Goal: Feedback & Contribution: Contribute content

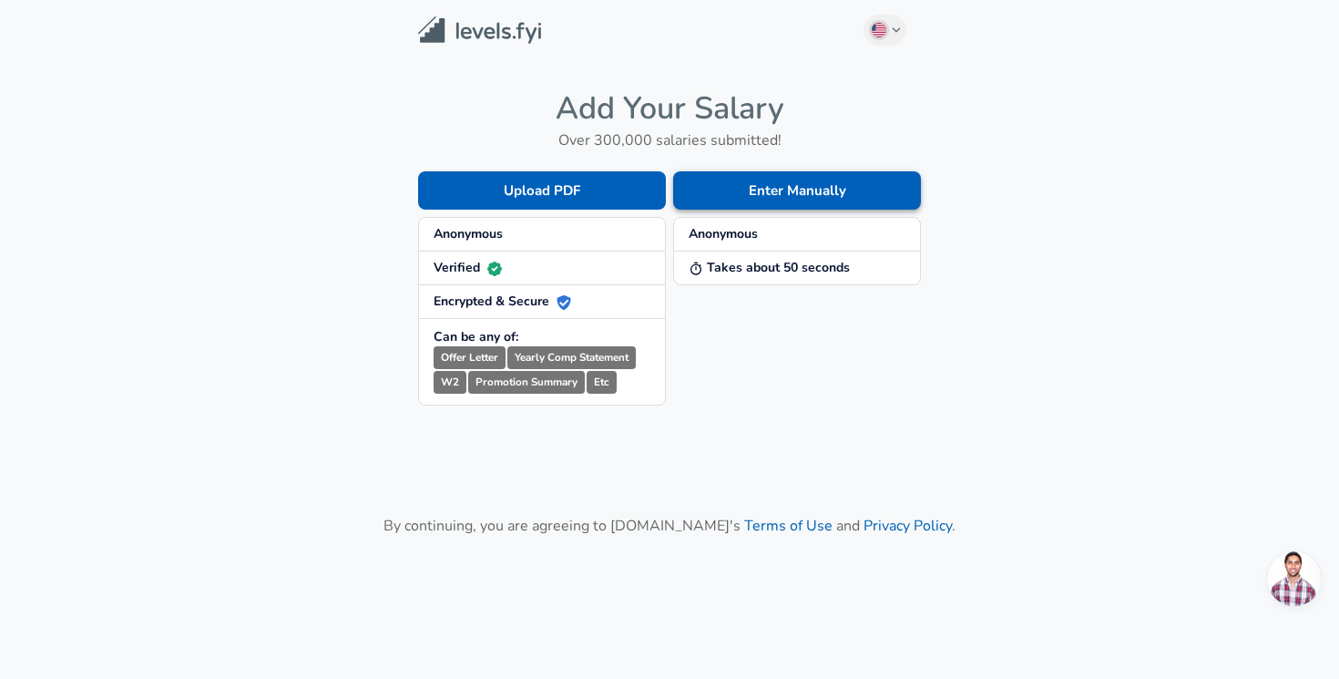
click at [773, 197] on button "Enter Manually" at bounding box center [797, 190] width 248 height 38
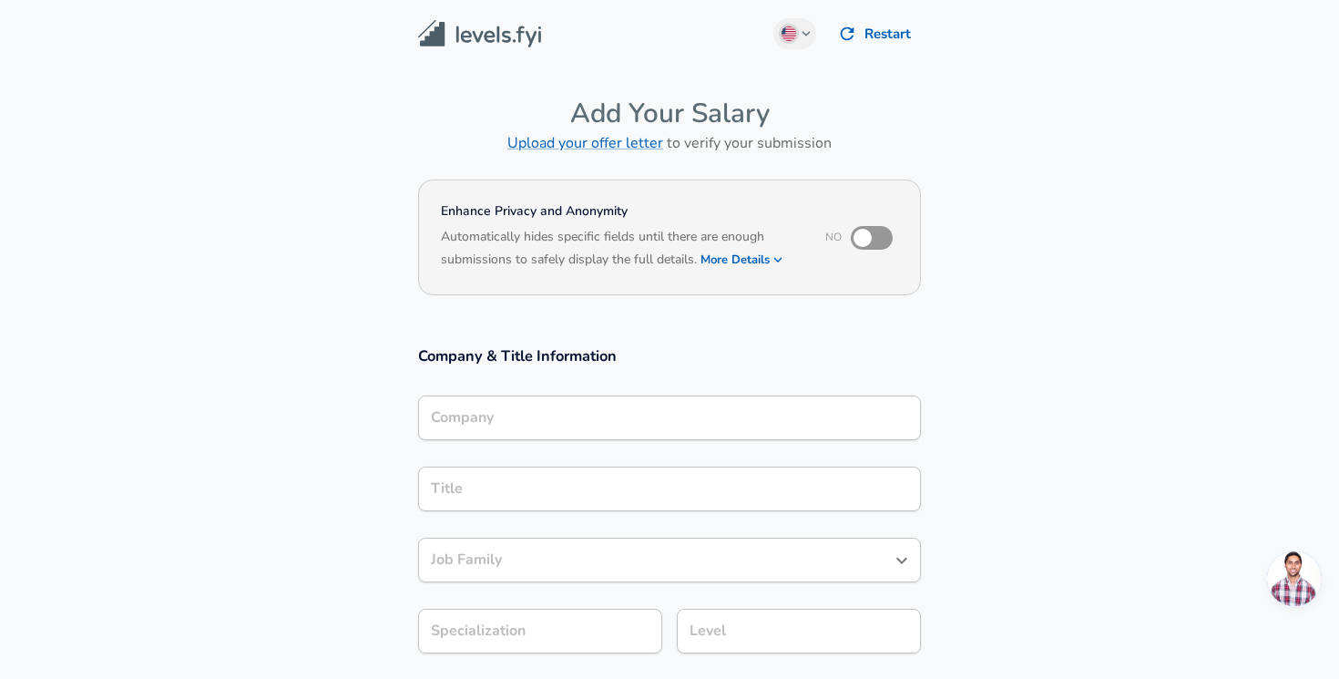
click at [547, 437] on div "Company" at bounding box center [669, 417] width 503 height 45
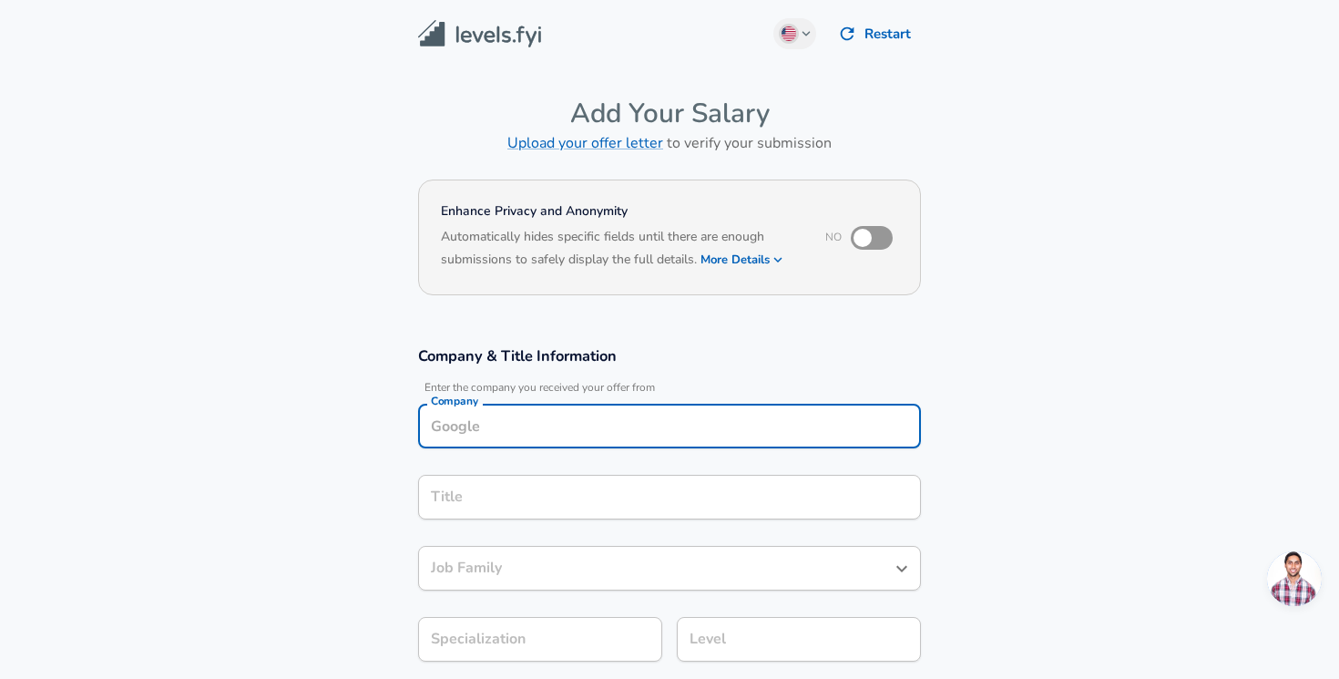
scroll to position [18, 0]
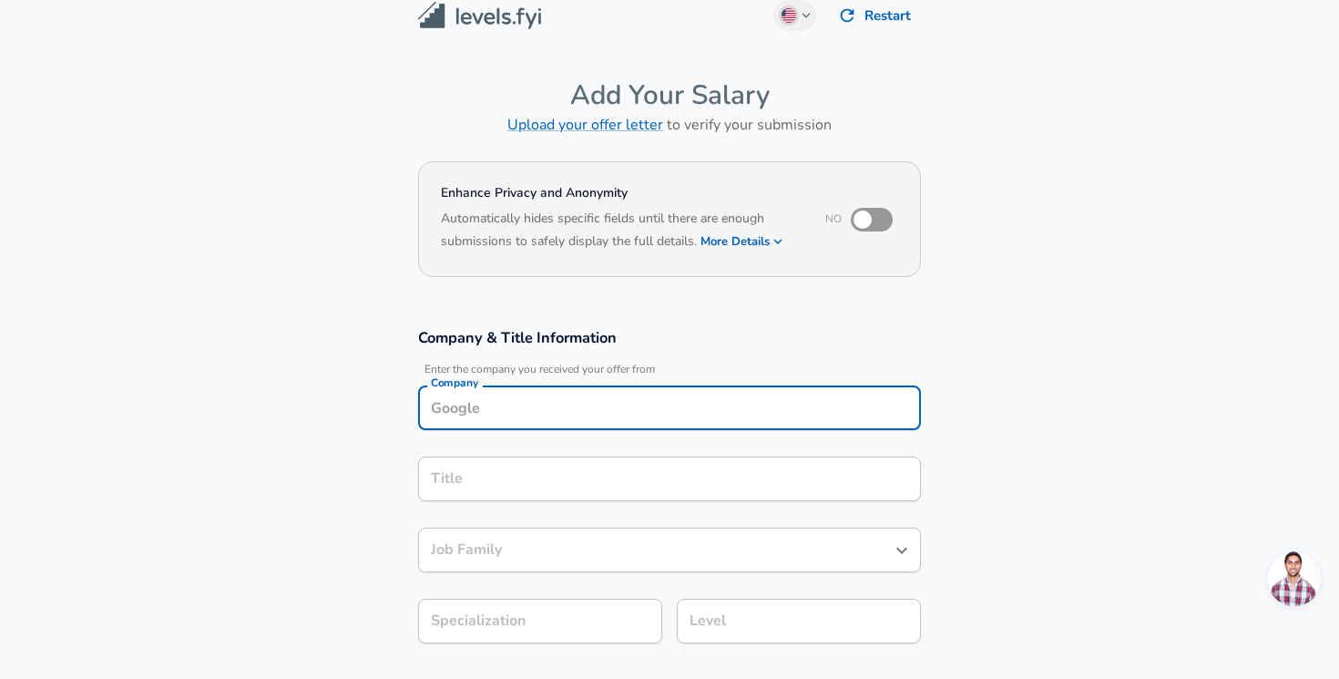
click at [560, 415] on input "Company" at bounding box center [669, 408] width 487 height 28
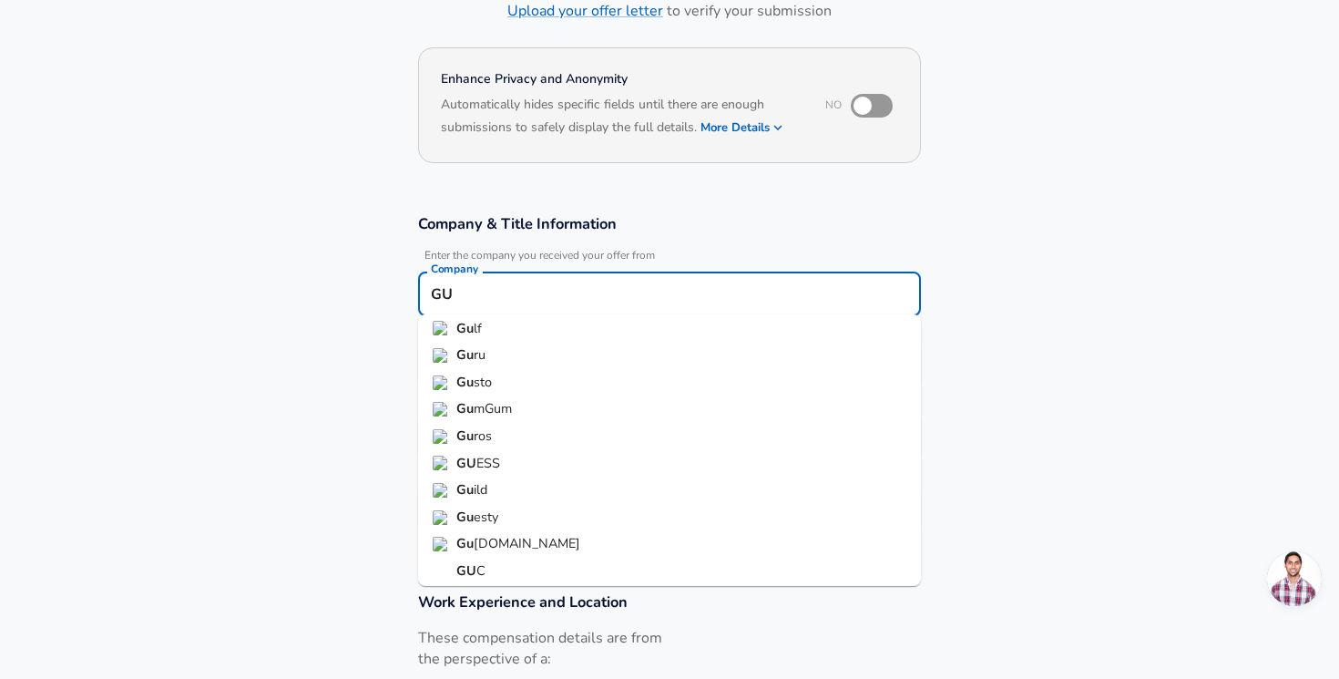
scroll to position [0, 0]
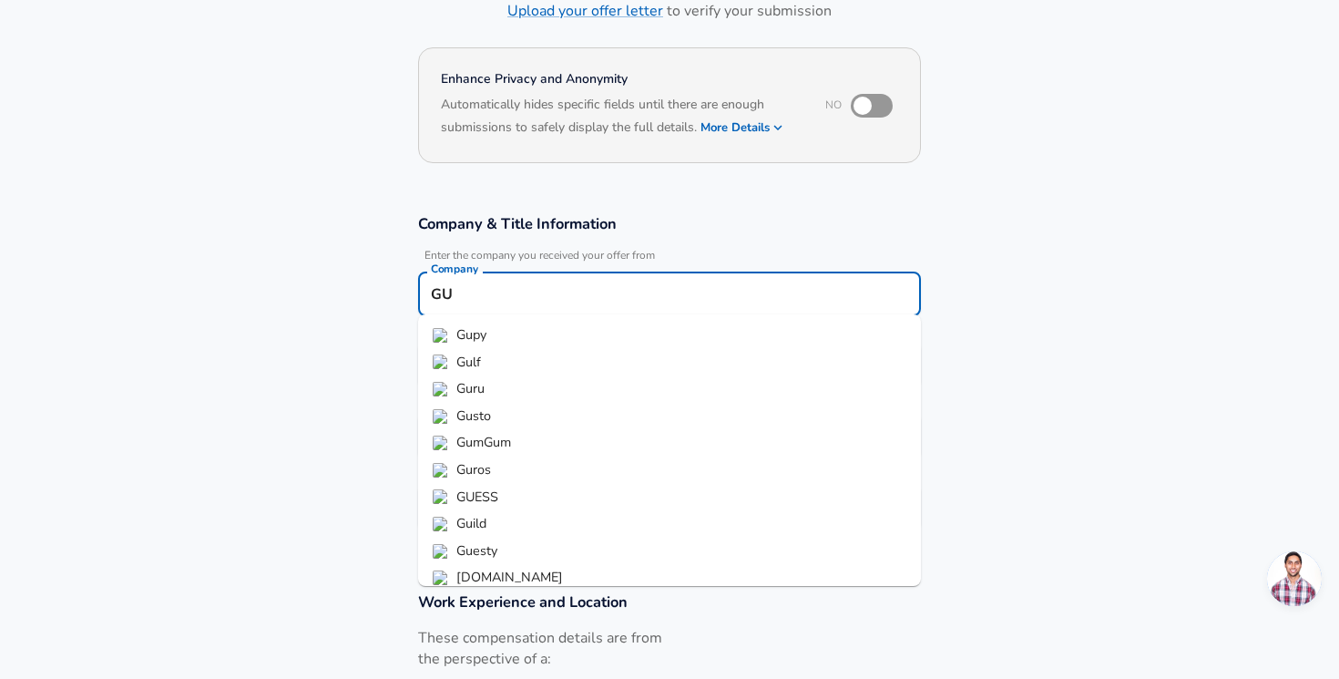
type input "G"
type input "T"
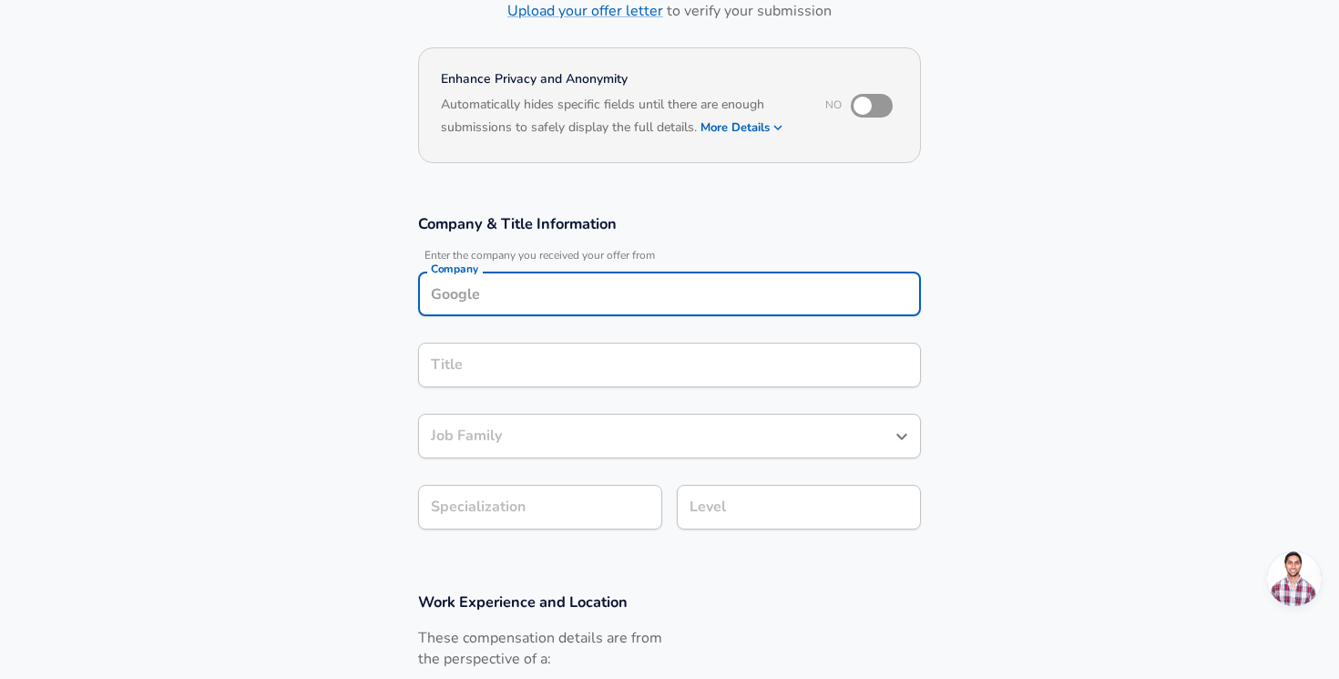
type input "J"
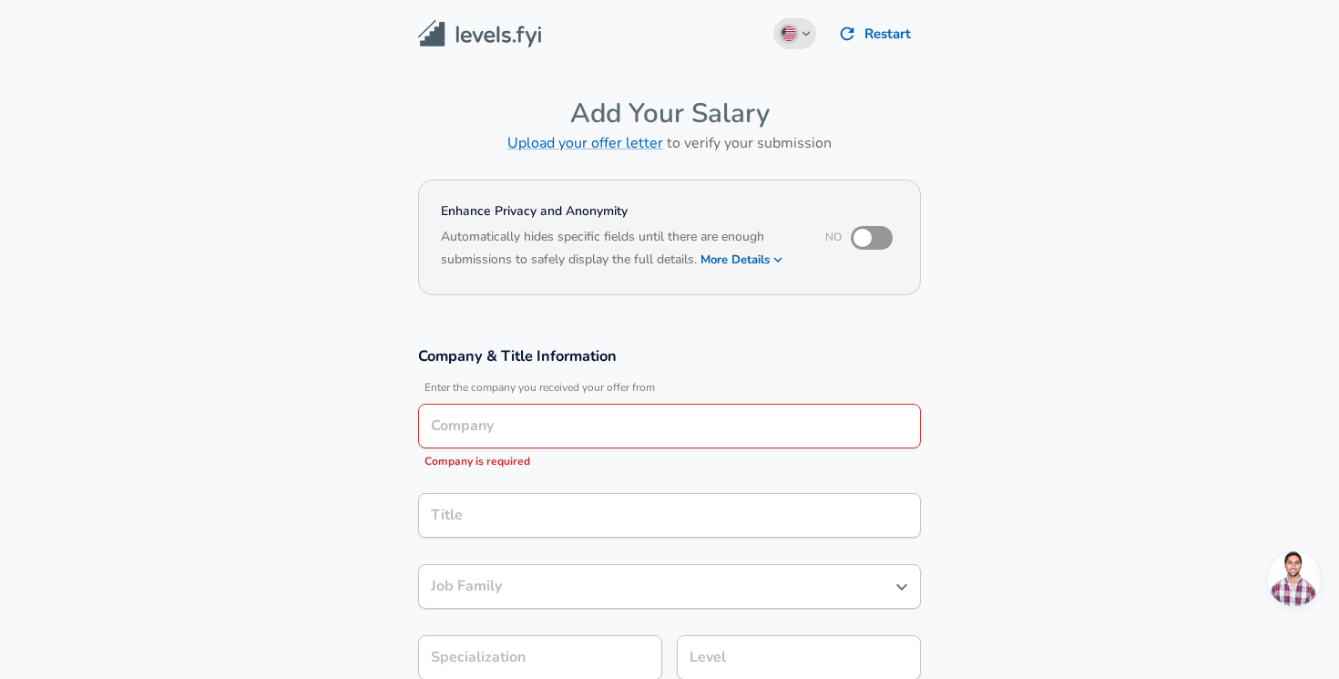
click at [802, 31] on icon "button" at bounding box center [807, 33] width 10 height 11
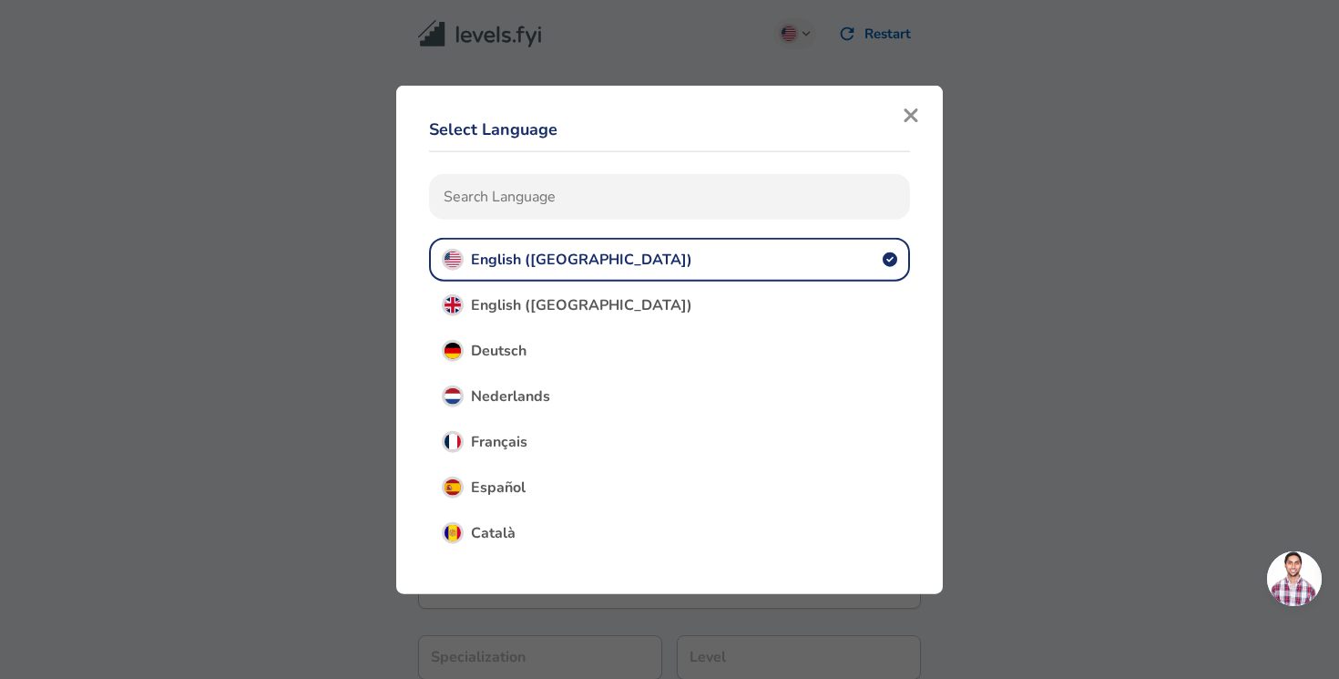
click at [917, 117] on icon "button" at bounding box center [911, 115] width 16 height 22
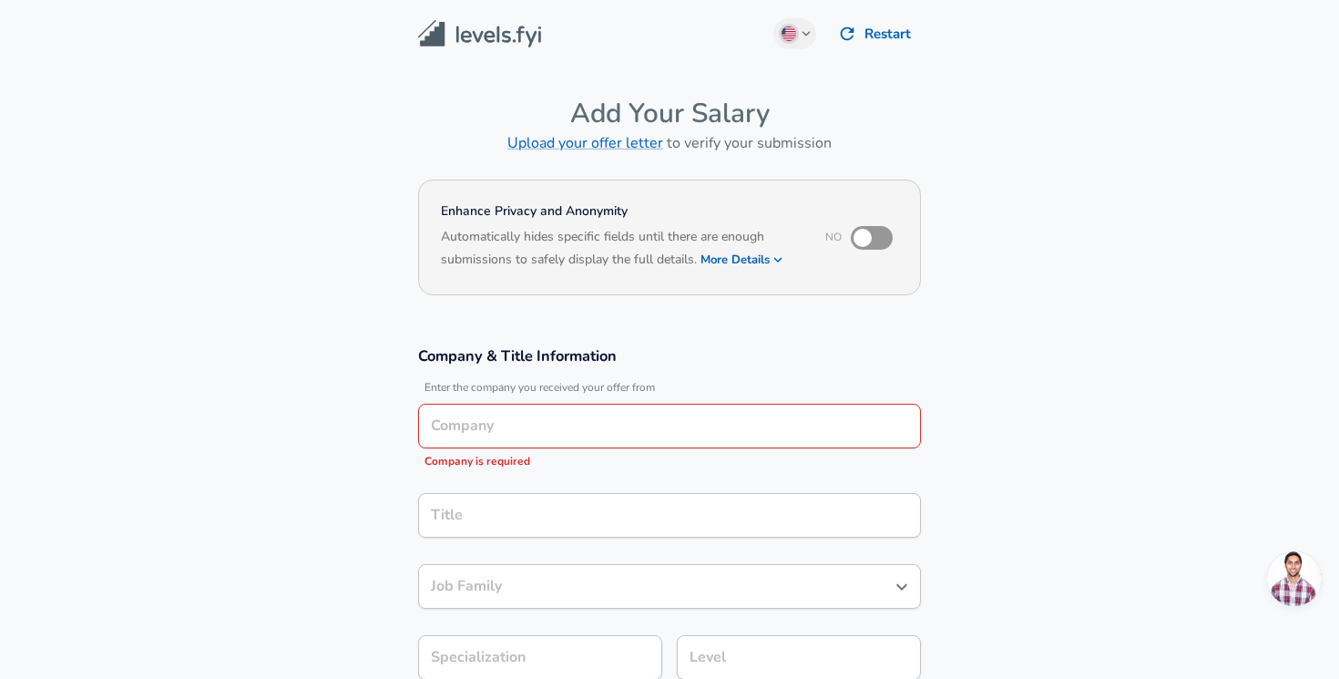
scroll to position [531, 0]
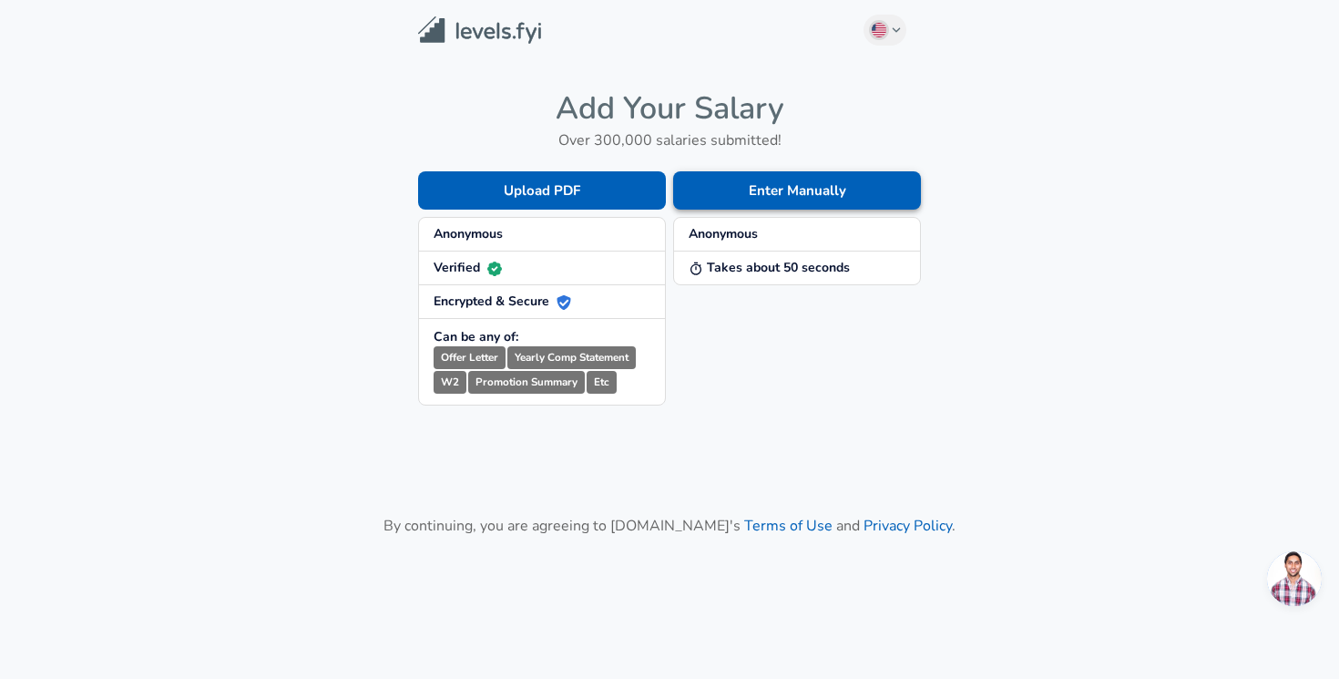
click at [799, 189] on button "Enter Manually" at bounding box center [797, 190] width 248 height 38
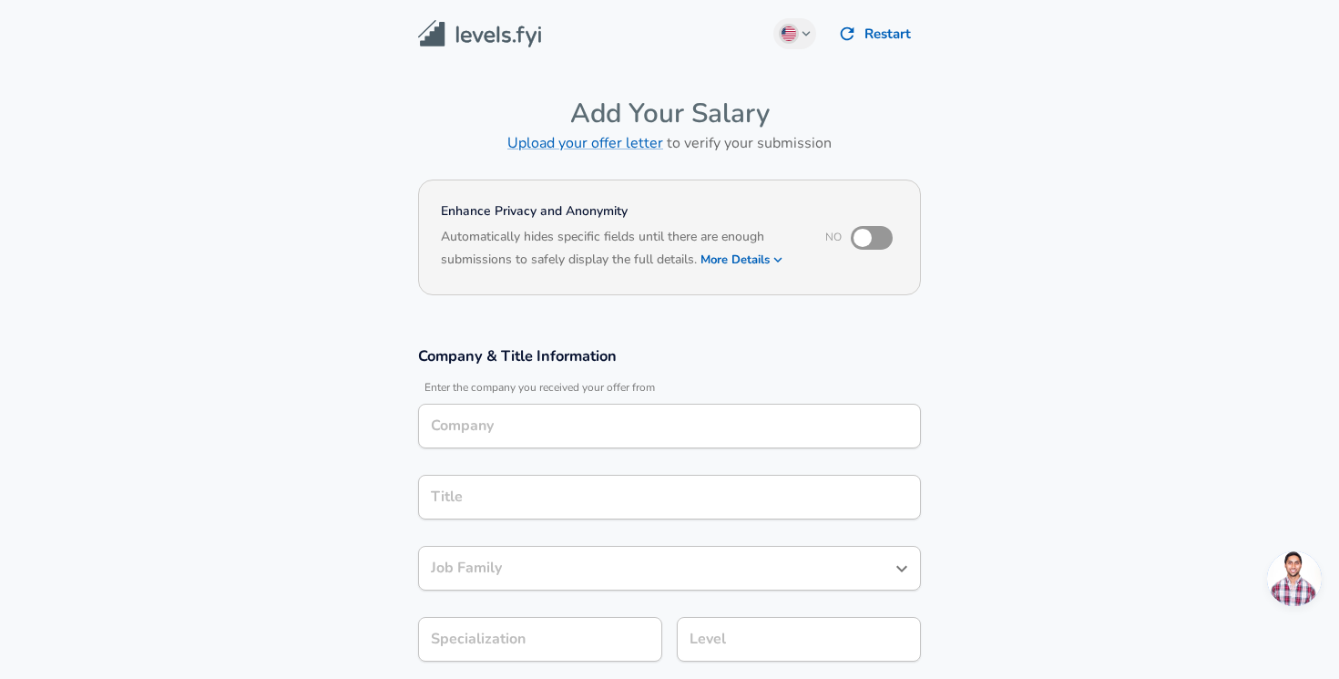
click at [516, 432] on input "Company" at bounding box center [669, 426] width 487 height 28
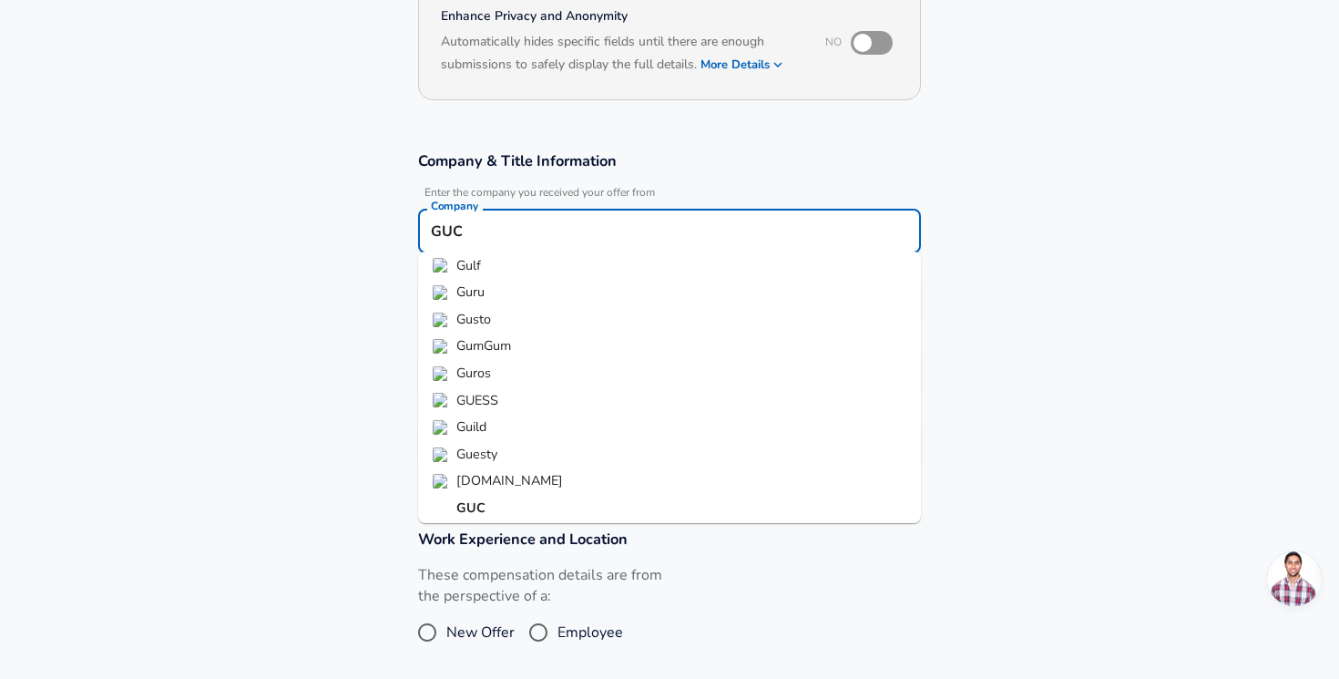
scroll to position [199, 0]
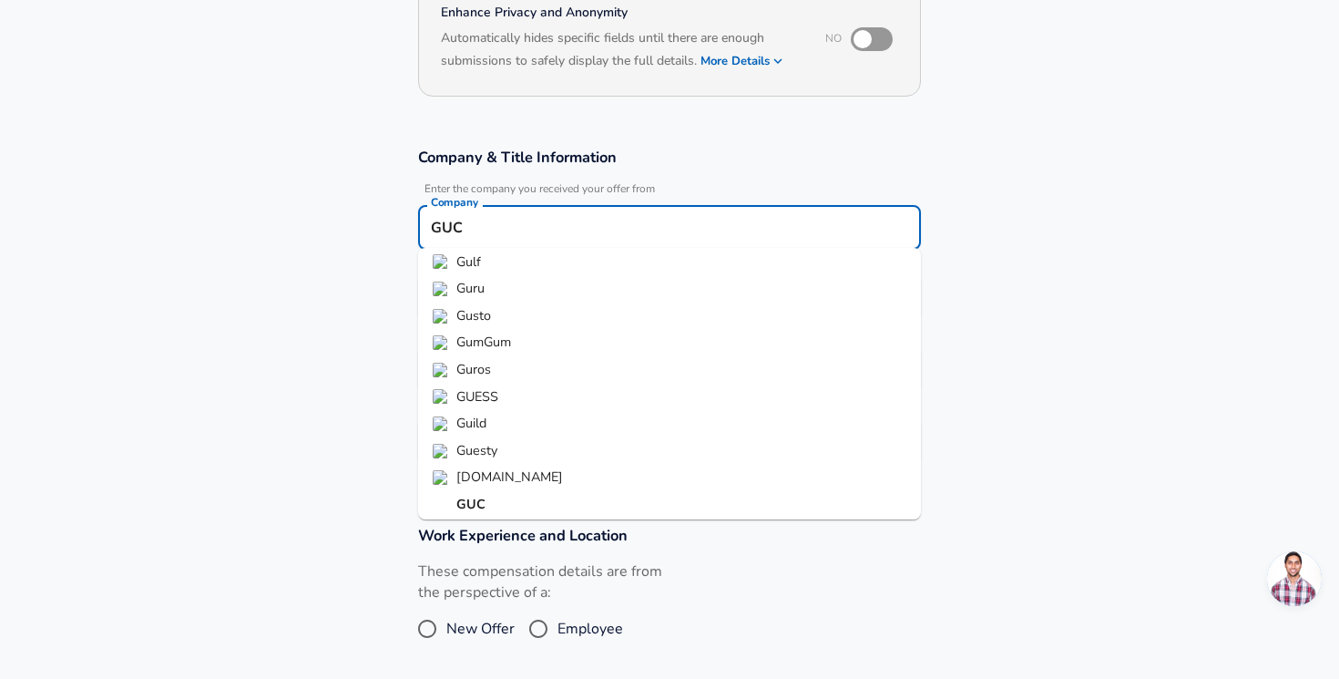
click at [491, 501] on li "GUC" at bounding box center [669, 504] width 503 height 27
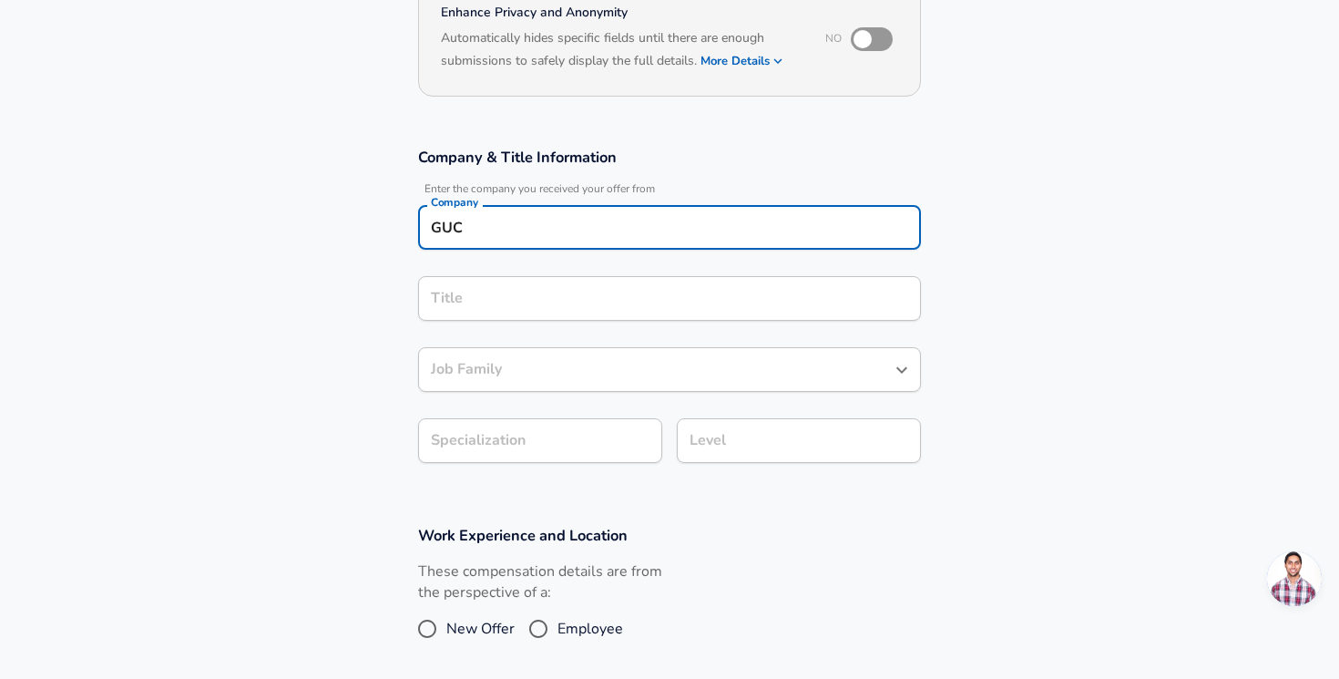
type input "GUC"
click at [556, 303] on input "Title" at bounding box center [669, 298] width 487 height 28
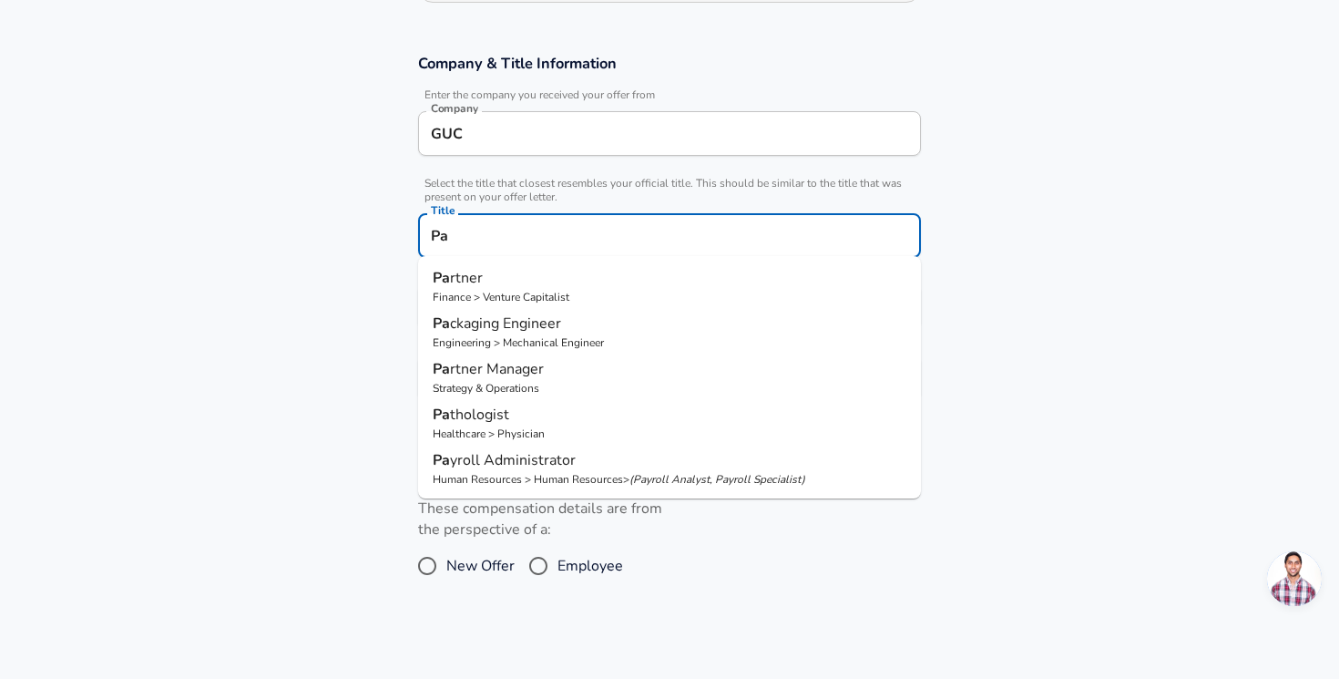
scroll to position [294, 0]
type input "P"
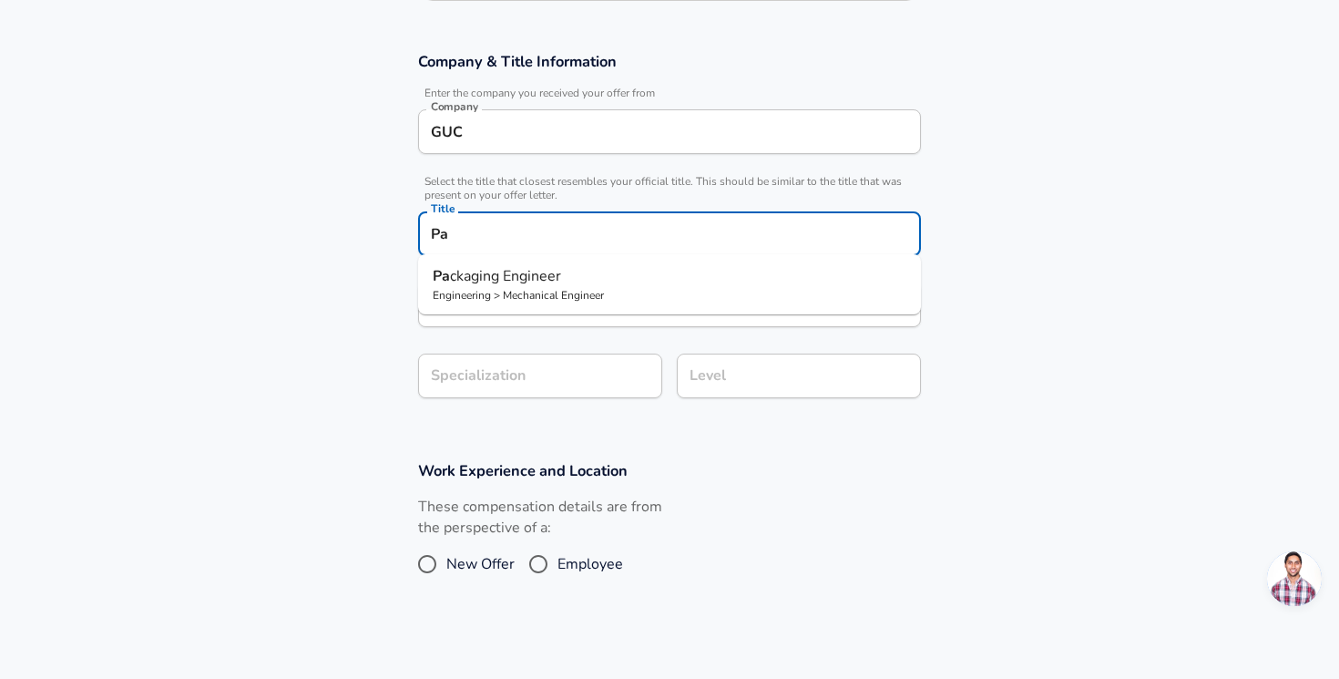
type input "P"
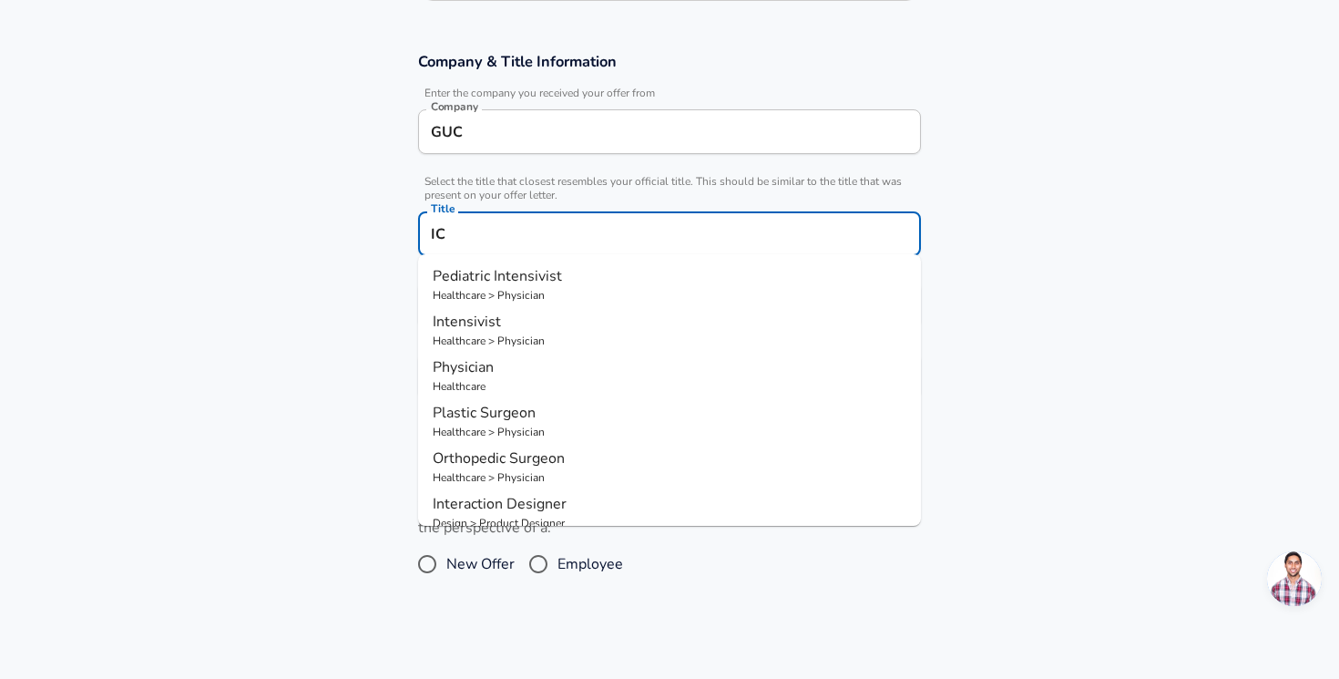
type input "I"
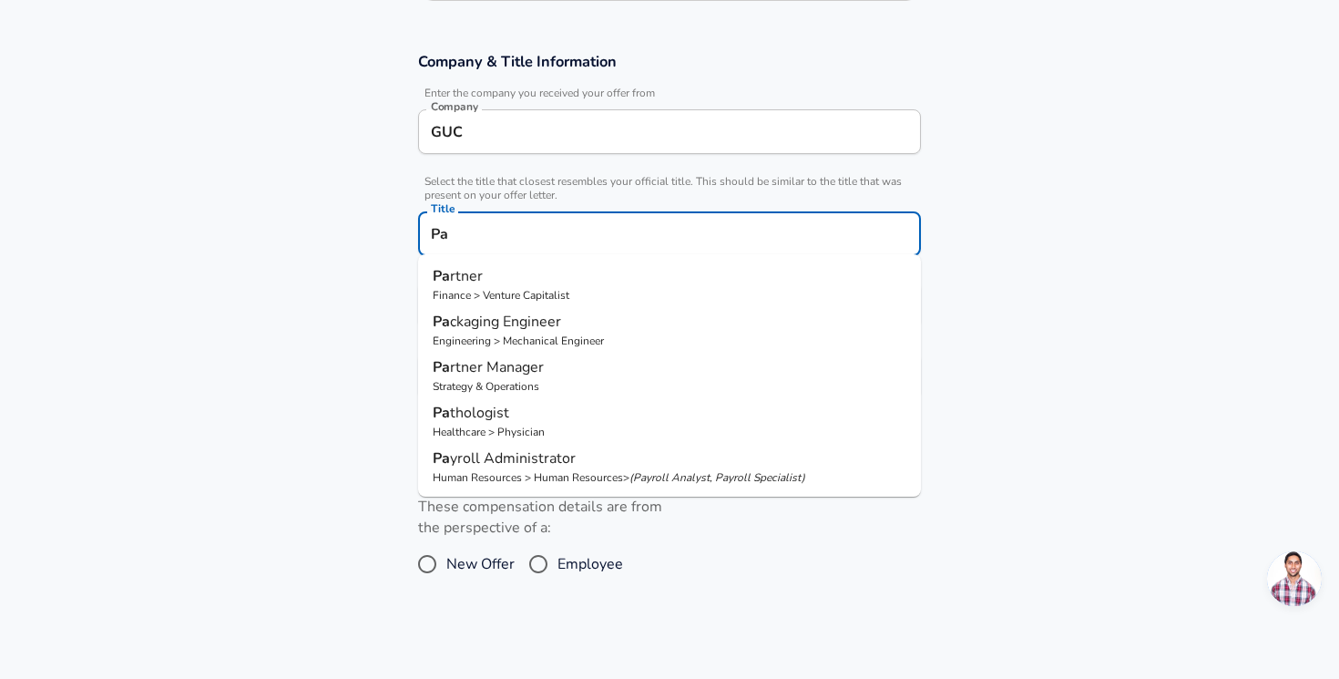
click at [597, 344] on p "Engineering > Mechanical Engineer" at bounding box center [670, 341] width 474 height 16
type input "Packaging Engineer"
type input "Manufacturing"
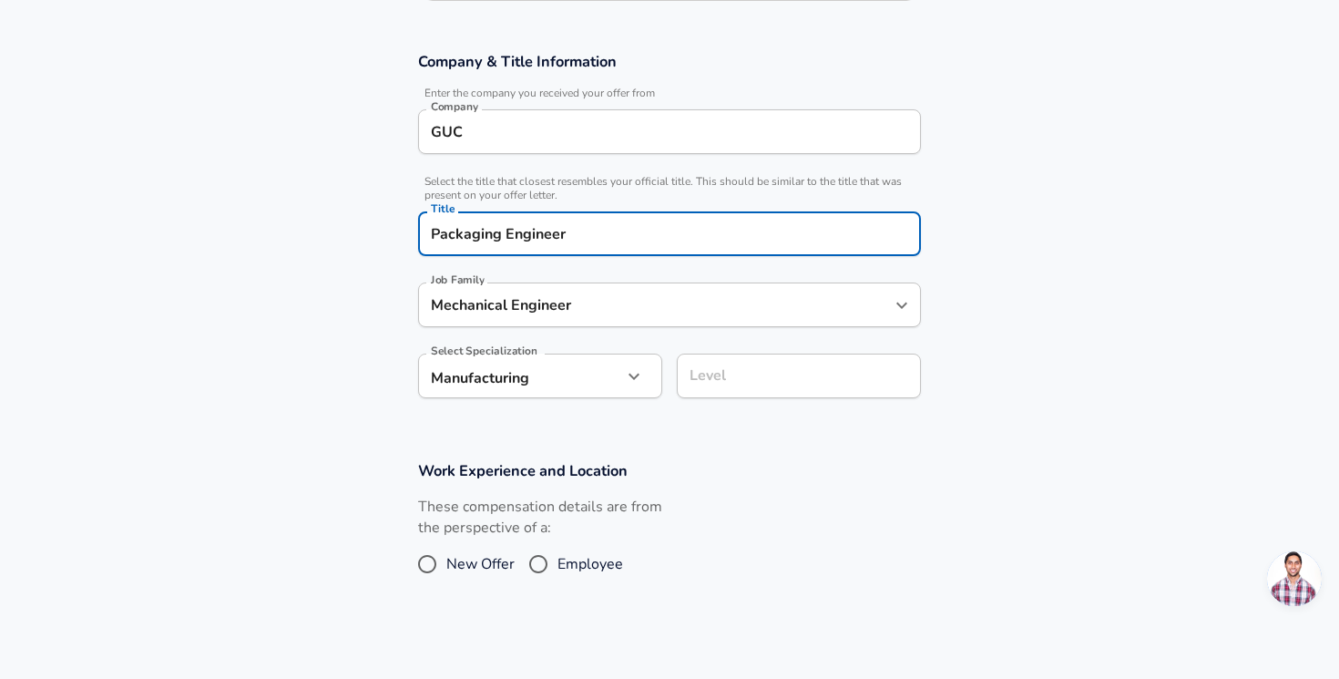
type input "Mechanical Engineer"
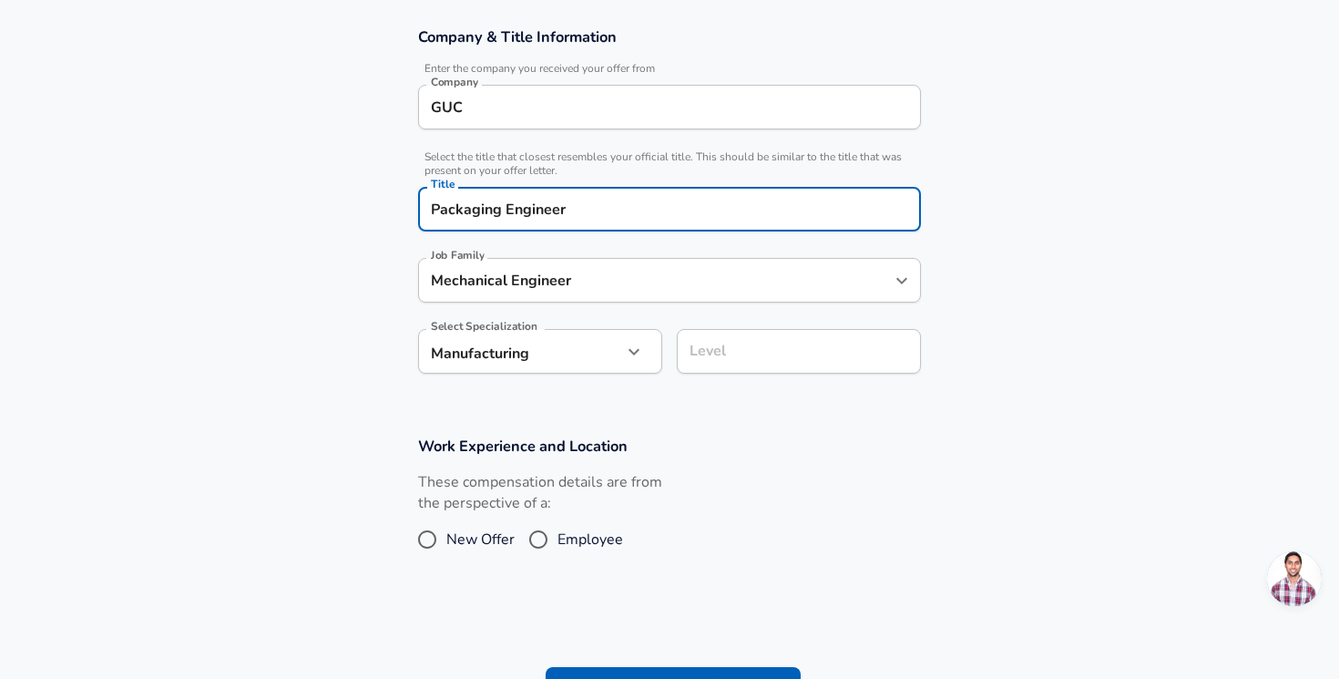
scroll to position [324, 0]
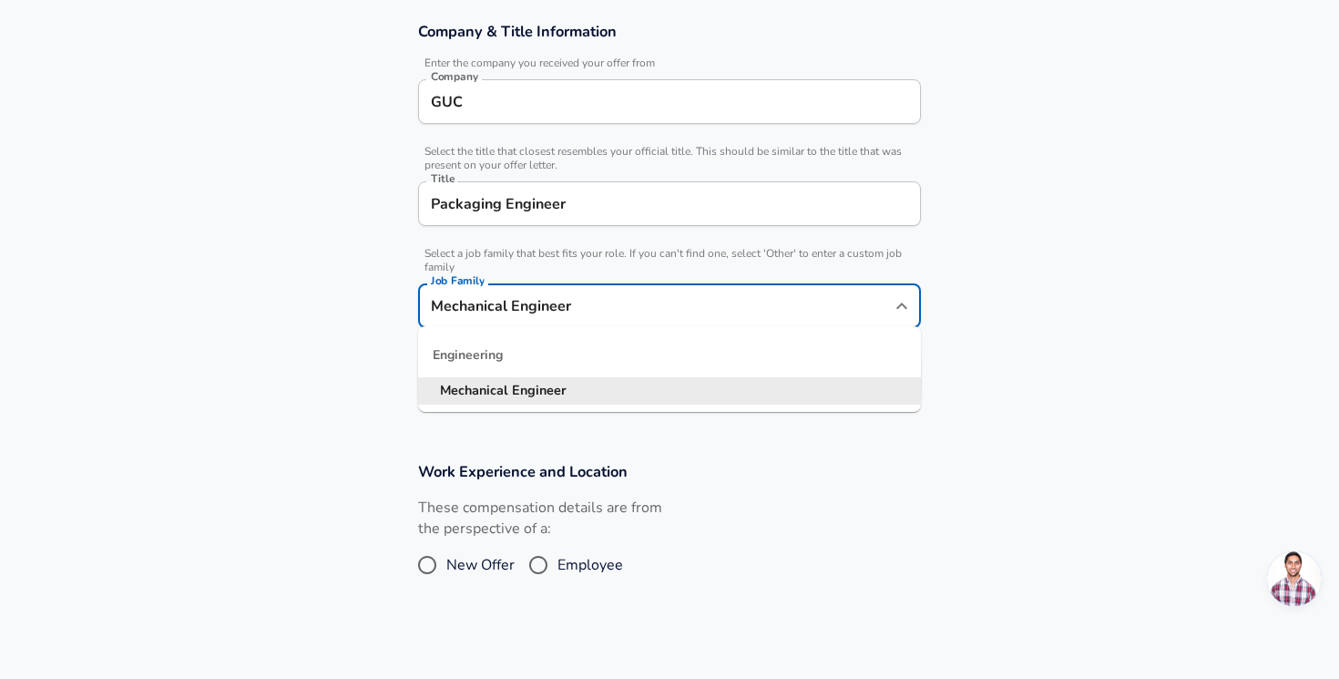
click at [651, 292] on input "Mechanical Engineer" at bounding box center [655, 306] width 459 height 28
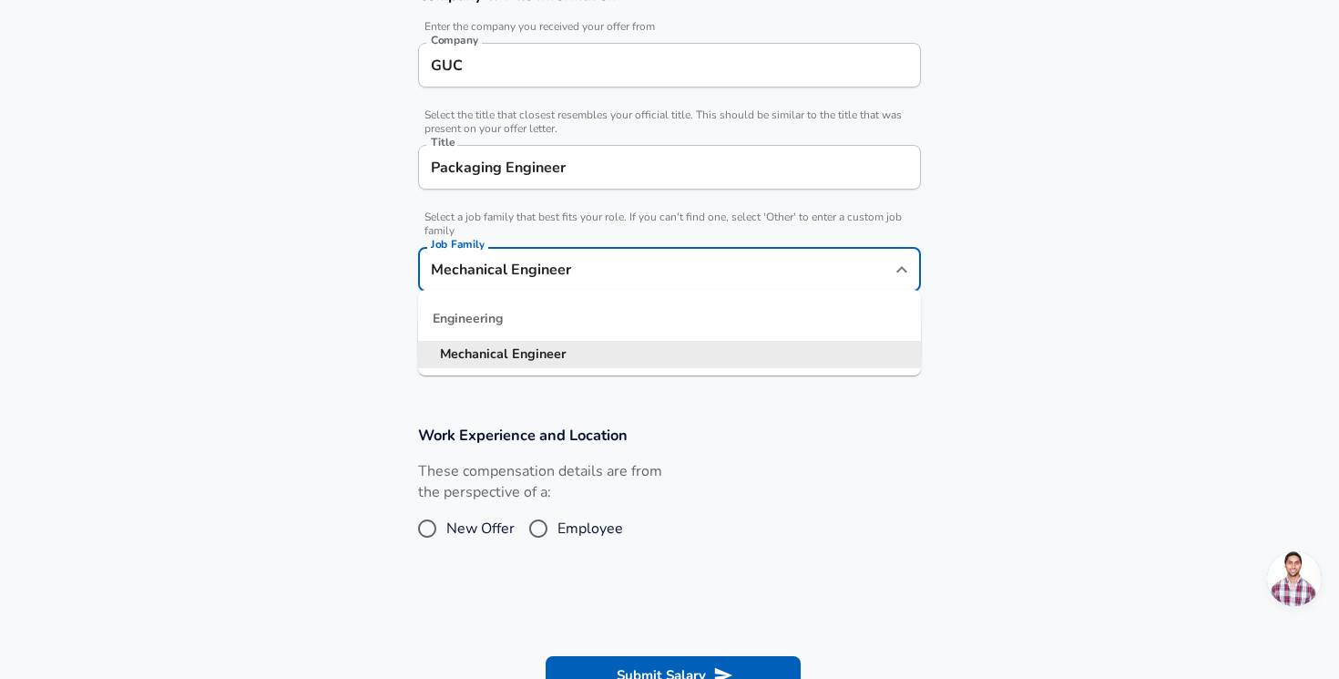
click at [651, 262] on input "Mechanical Engineer" at bounding box center [655, 269] width 459 height 28
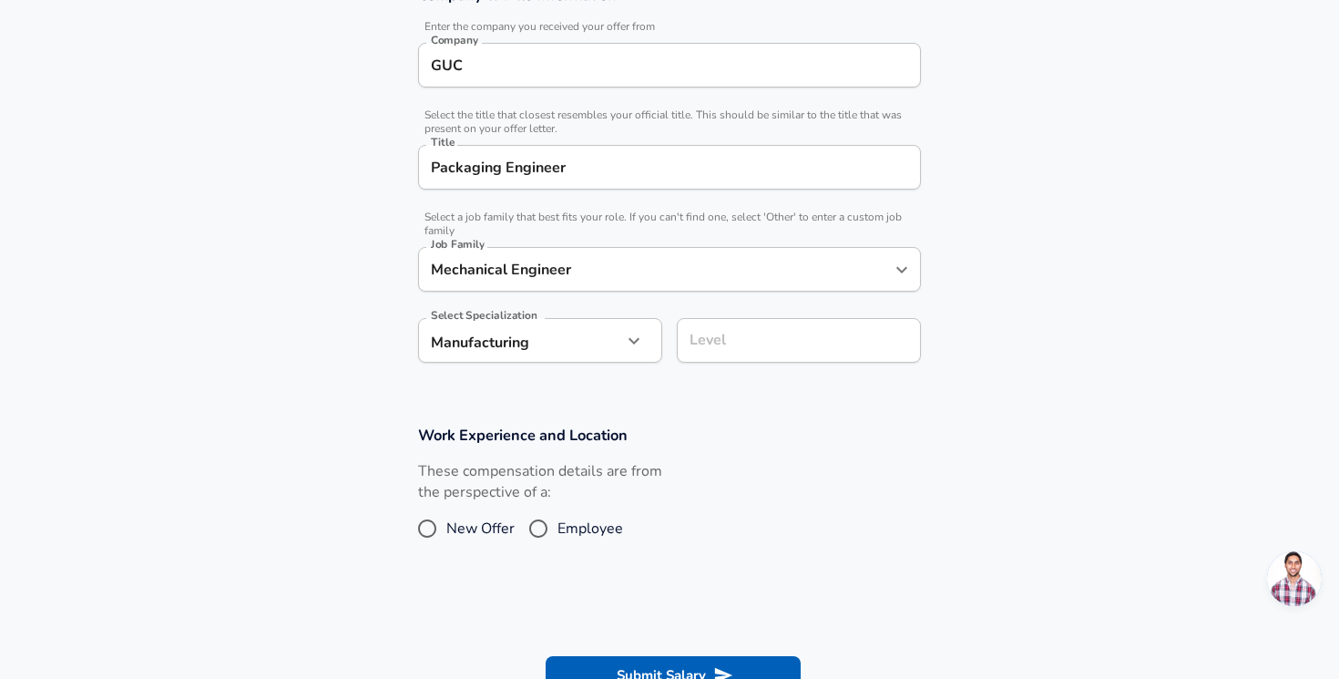
click at [846, 203] on div "Company & Title Information Enter the company you received your offer from Comp…" at bounding box center [669, 180] width 547 height 391
click at [729, 339] on input "Level" at bounding box center [799, 340] width 228 height 28
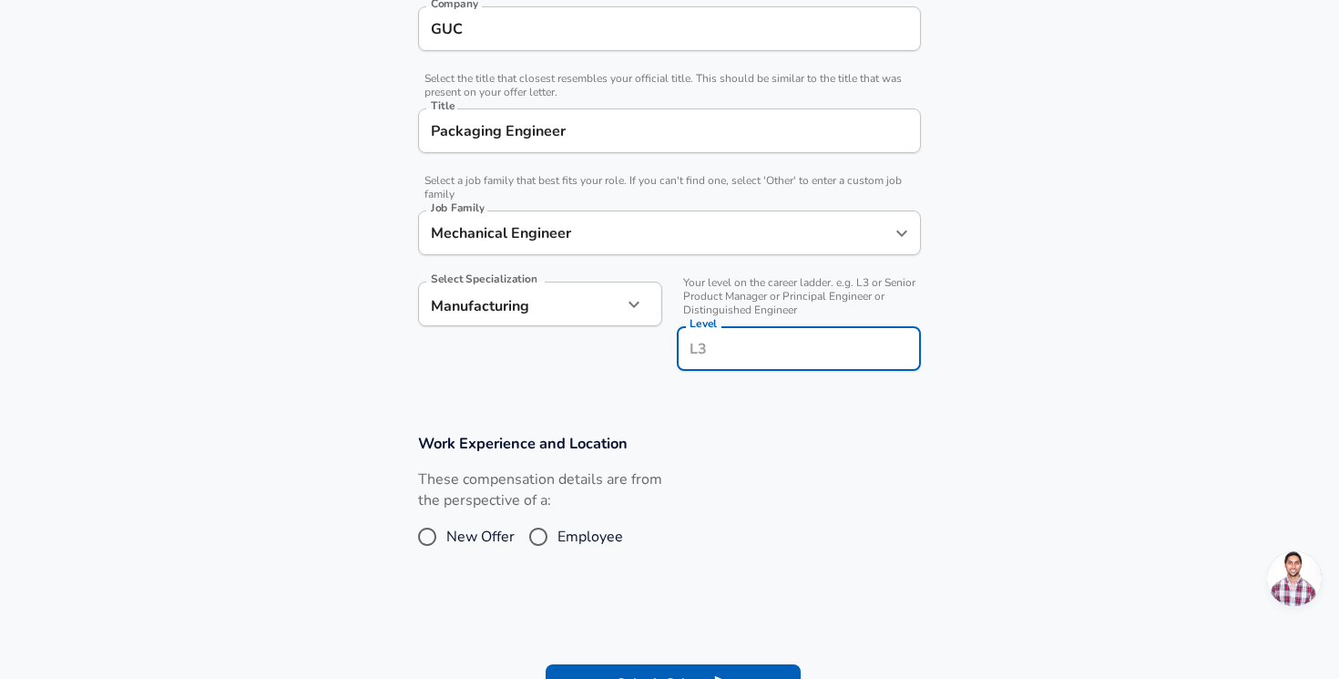
click at [633, 313] on button "button" at bounding box center [634, 304] width 31 height 31
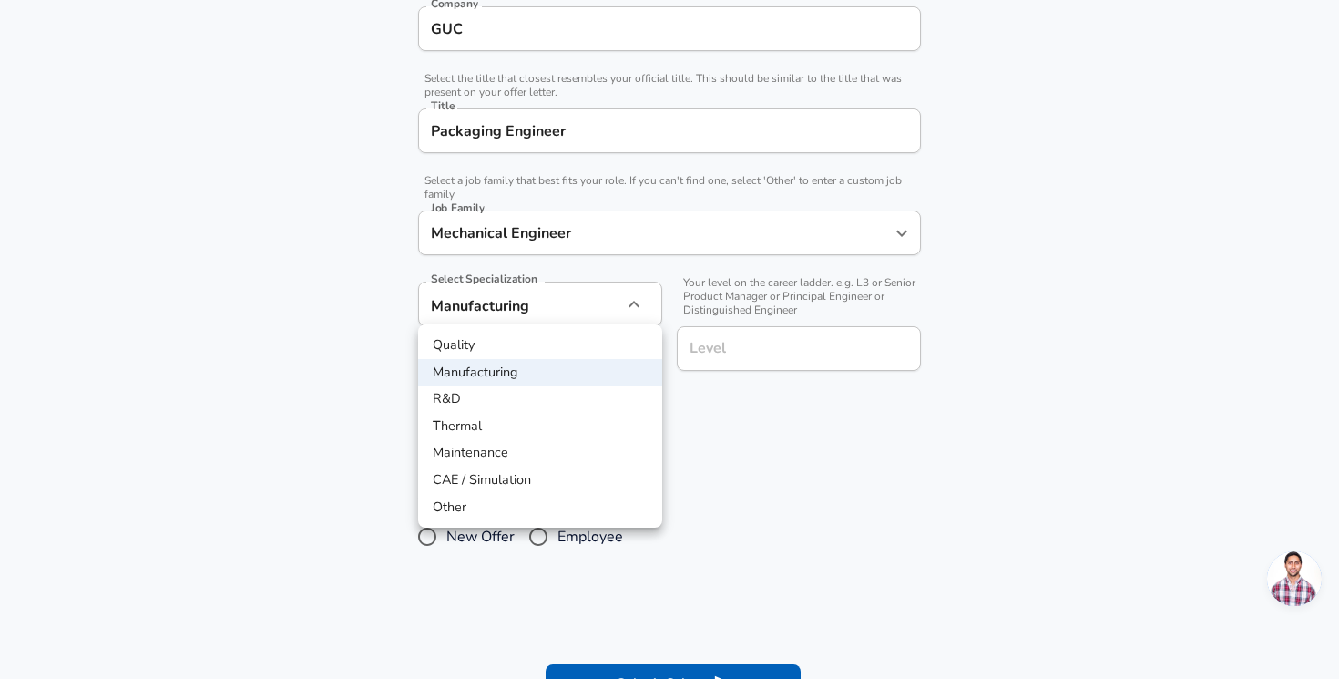
click at [549, 396] on li "R&D" at bounding box center [540, 398] width 244 height 27
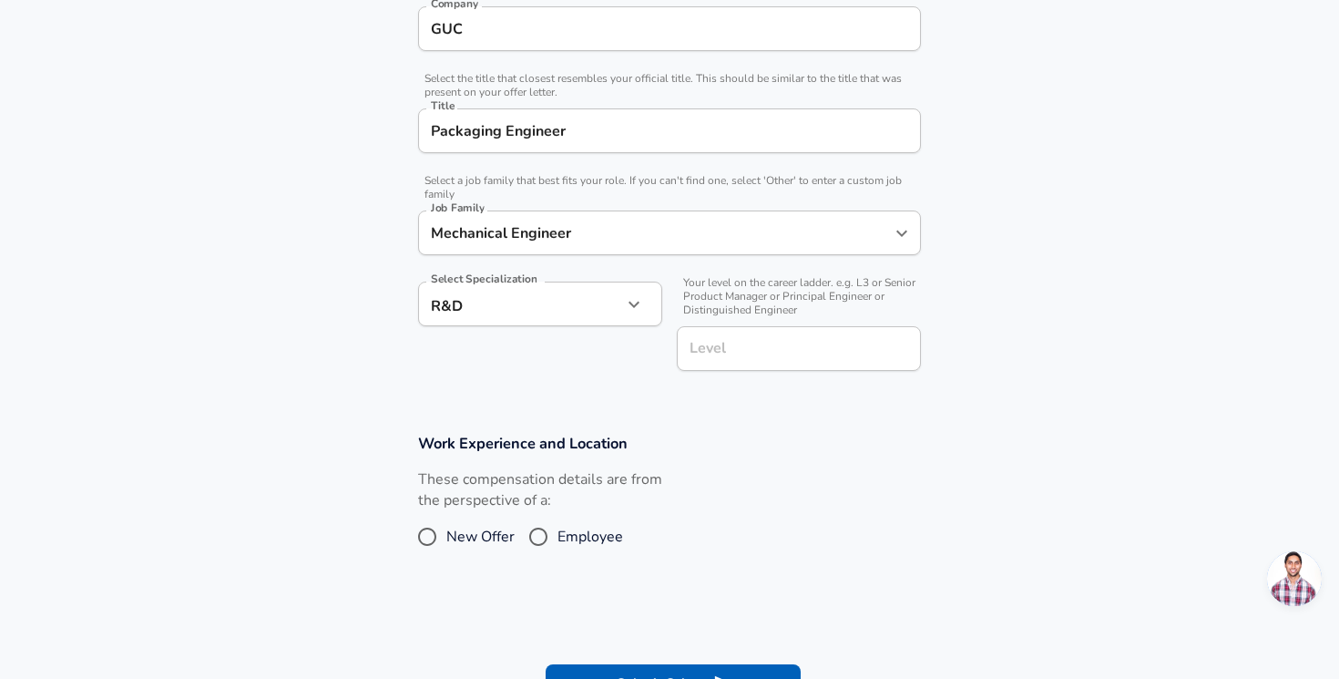
type input "R&D"
click at [754, 343] on input "Level" at bounding box center [799, 348] width 228 height 28
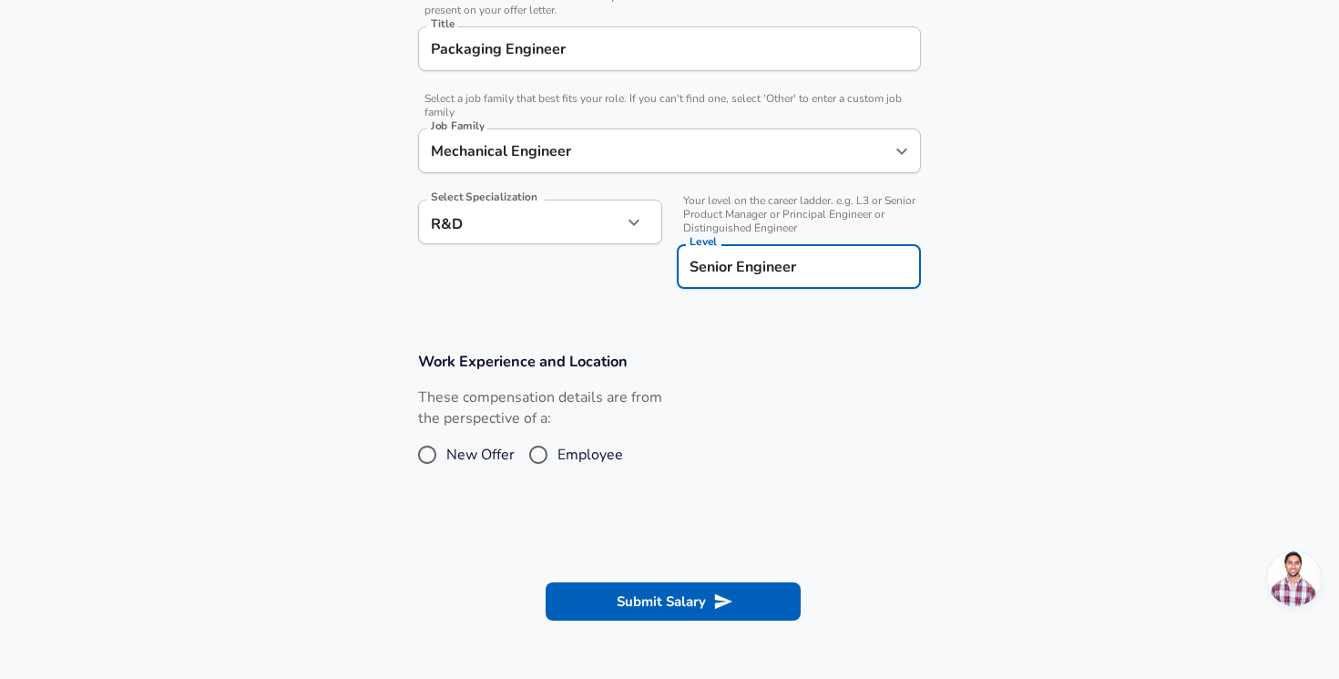
scroll to position [481, 0]
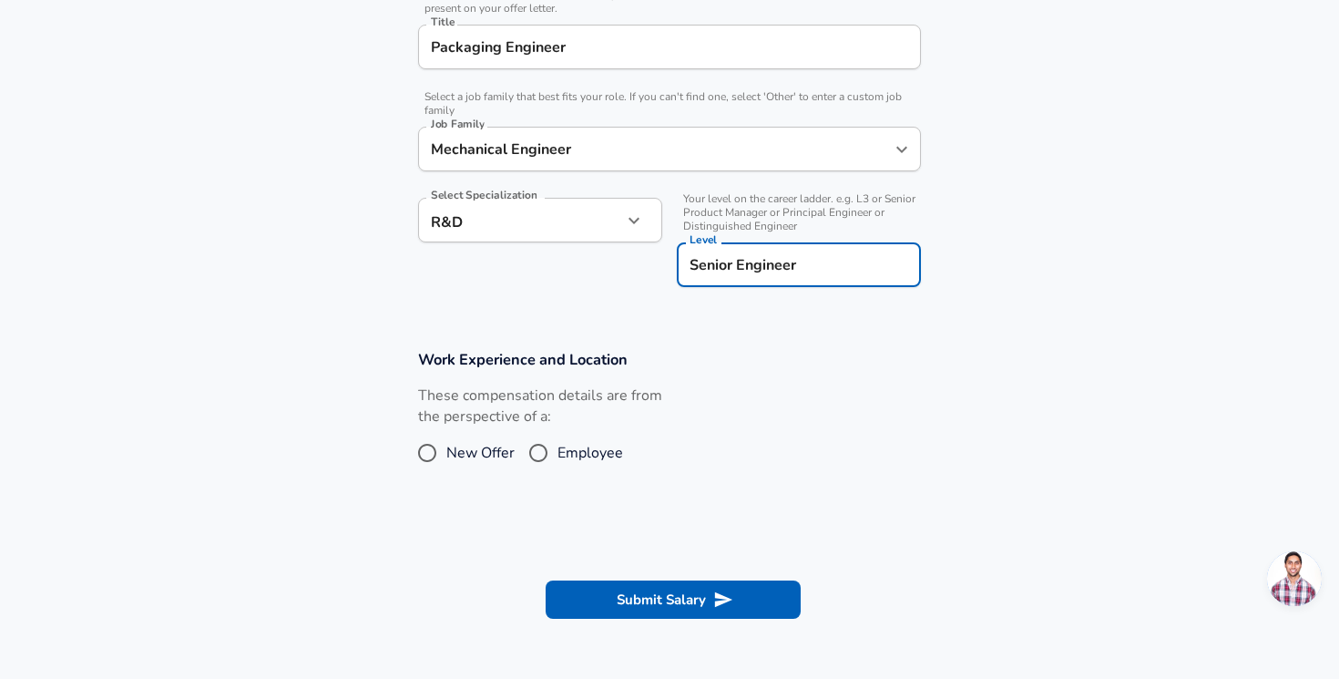
type input "Senior Engineer"
click at [554, 446] on input "Employee" at bounding box center [538, 452] width 38 height 29
radio input "true"
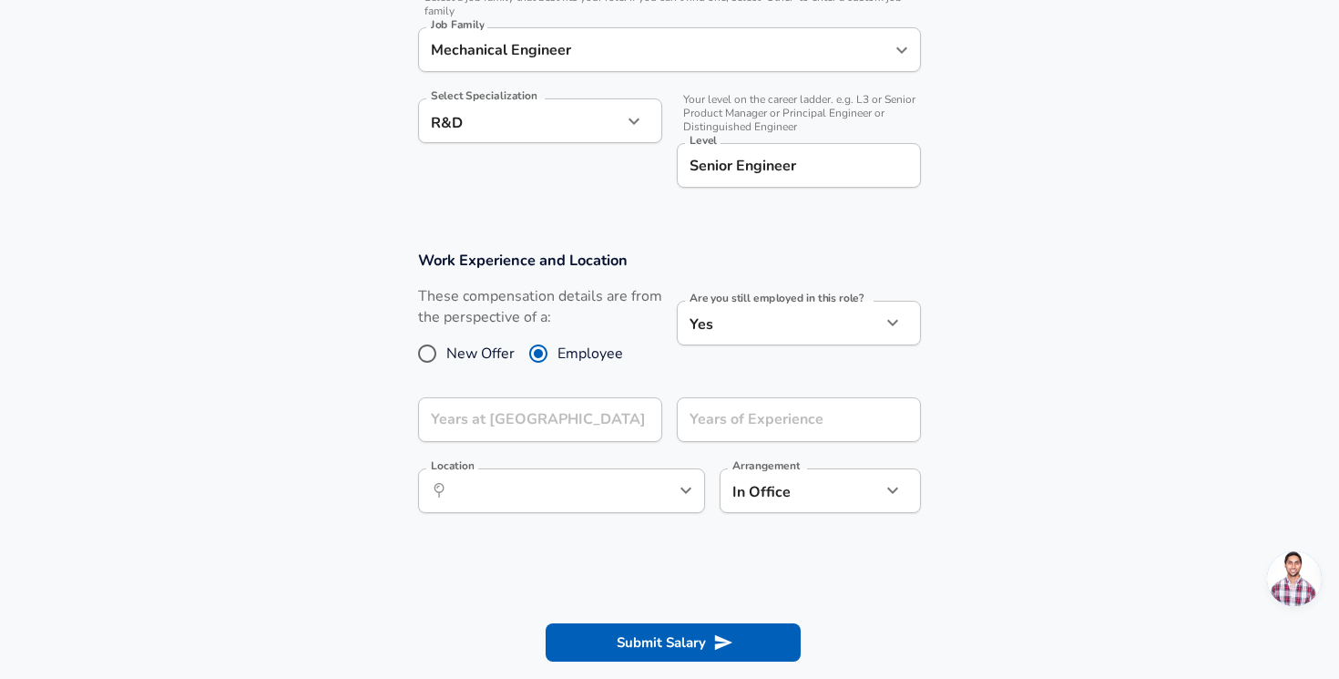
scroll to position [581, 0]
click at [610, 427] on input "Years at GUC" at bounding box center [520, 418] width 204 height 45
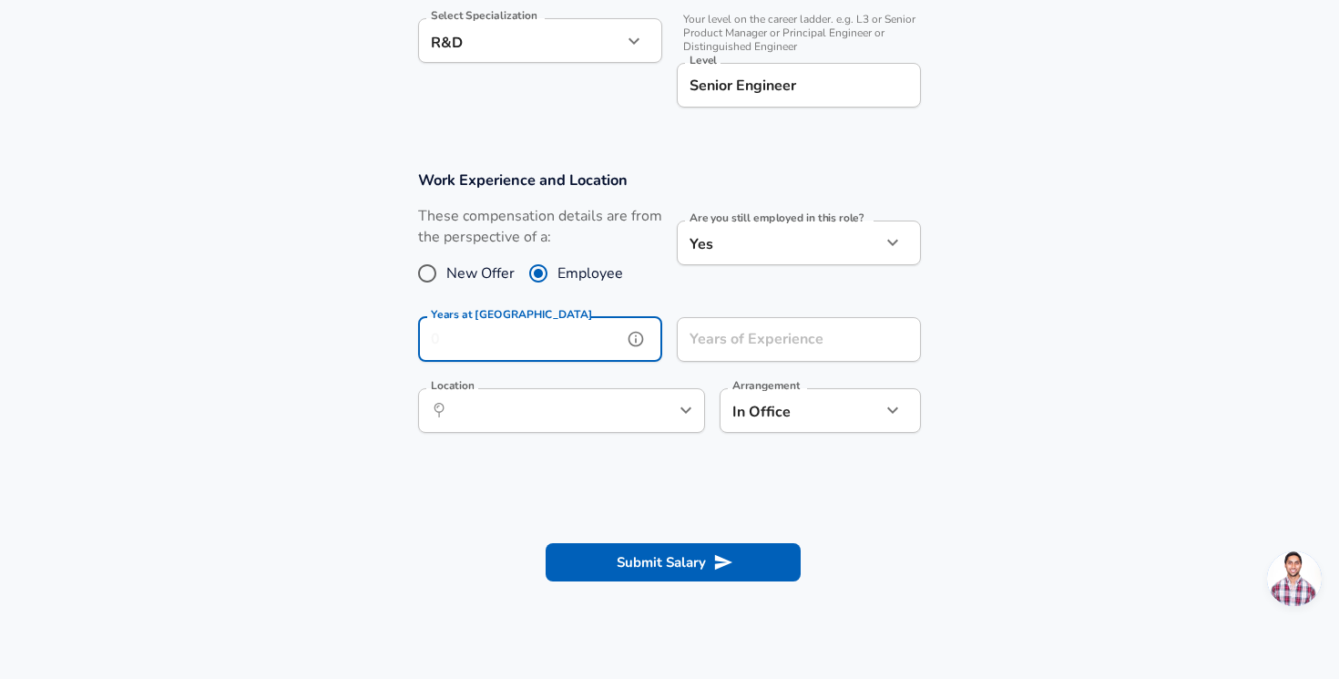
scroll to position [663, 0]
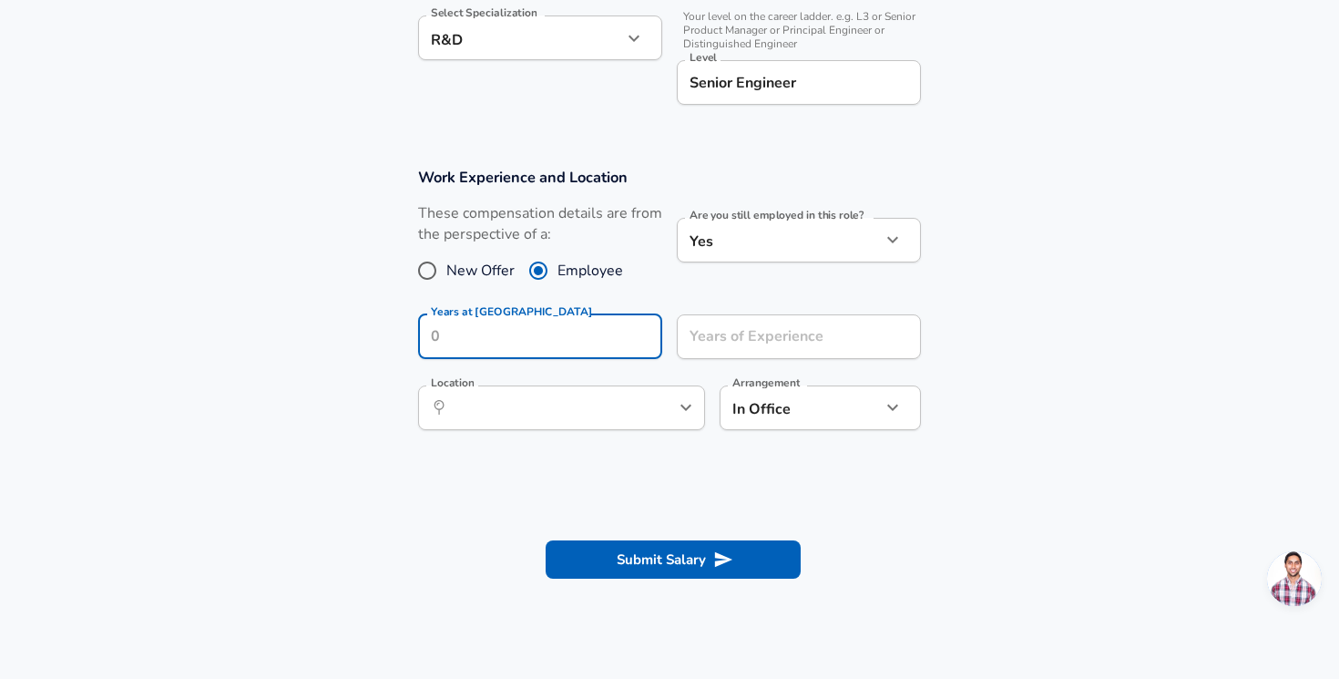
click at [595, 468] on form "Enhance Privacy and Anonymity No Automatically hides specific fields until ther…" at bounding box center [669, 59] width 1339 height 1097
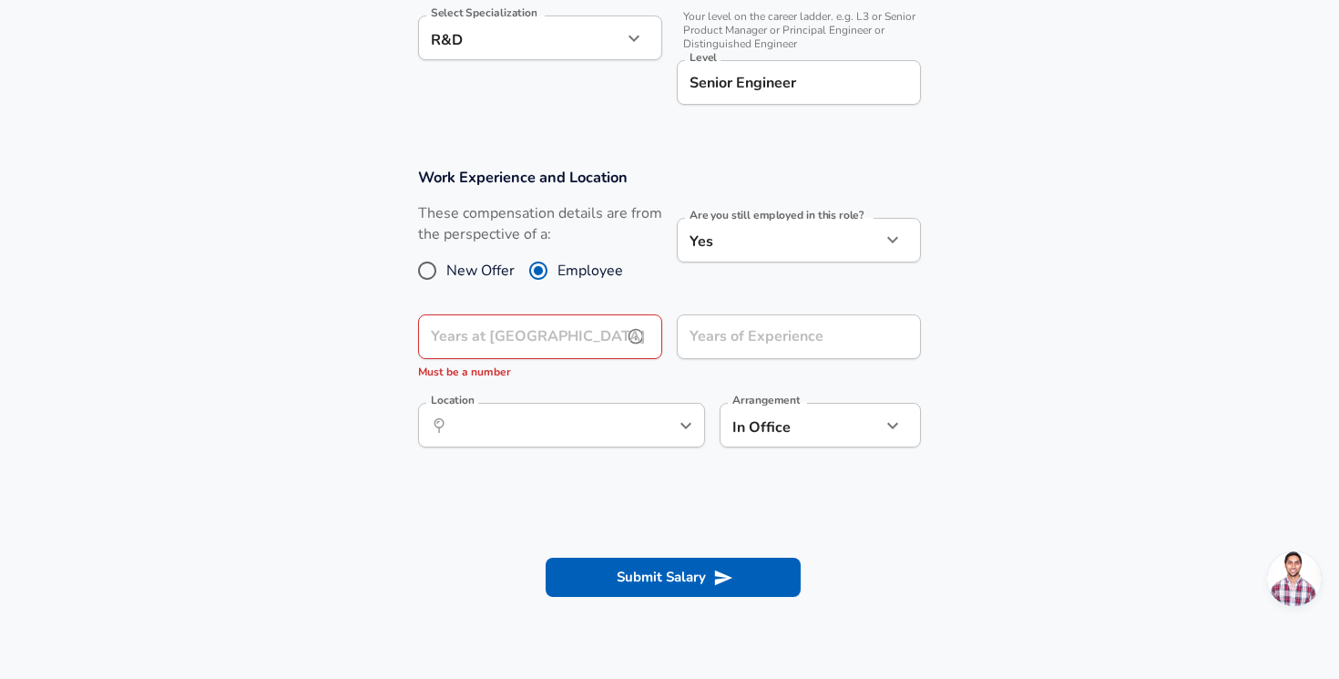
click at [596, 340] on input "Years at GUC" at bounding box center [520, 336] width 204 height 45
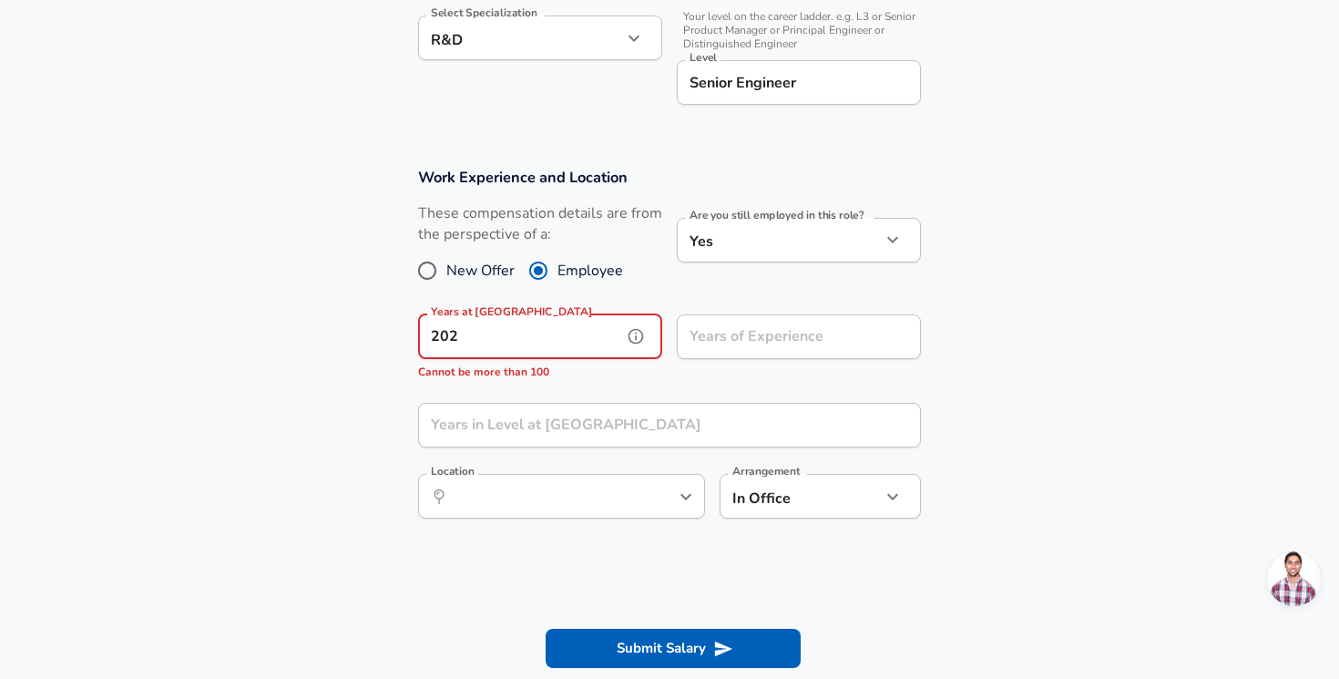
type input "2,020"
click at [735, 340] on div "Years of Experience Years of Experience" at bounding box center [799, 338] width 244 height 49
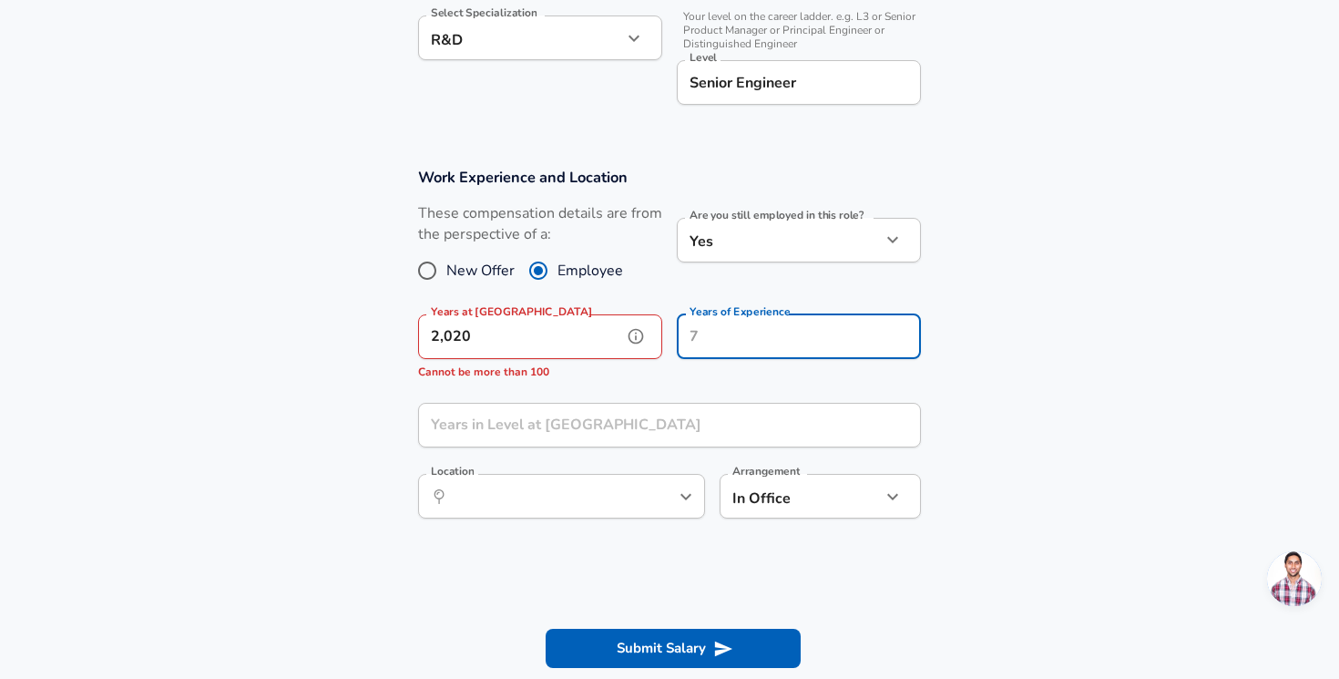
click at [515, 333] on input "2,020" at bounding box center [520, 336] width 204 height 45
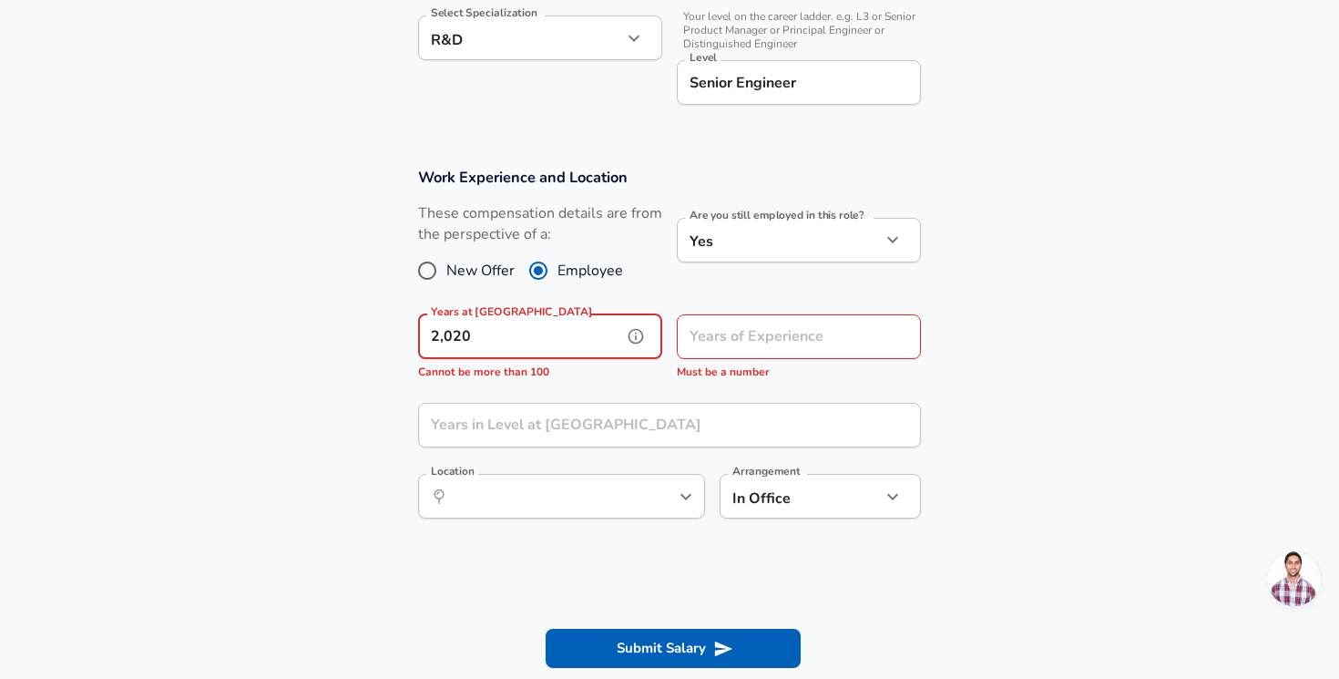
click at [515, 333] on input "2,020" at bounding box center [520, 336] width 204 height 45
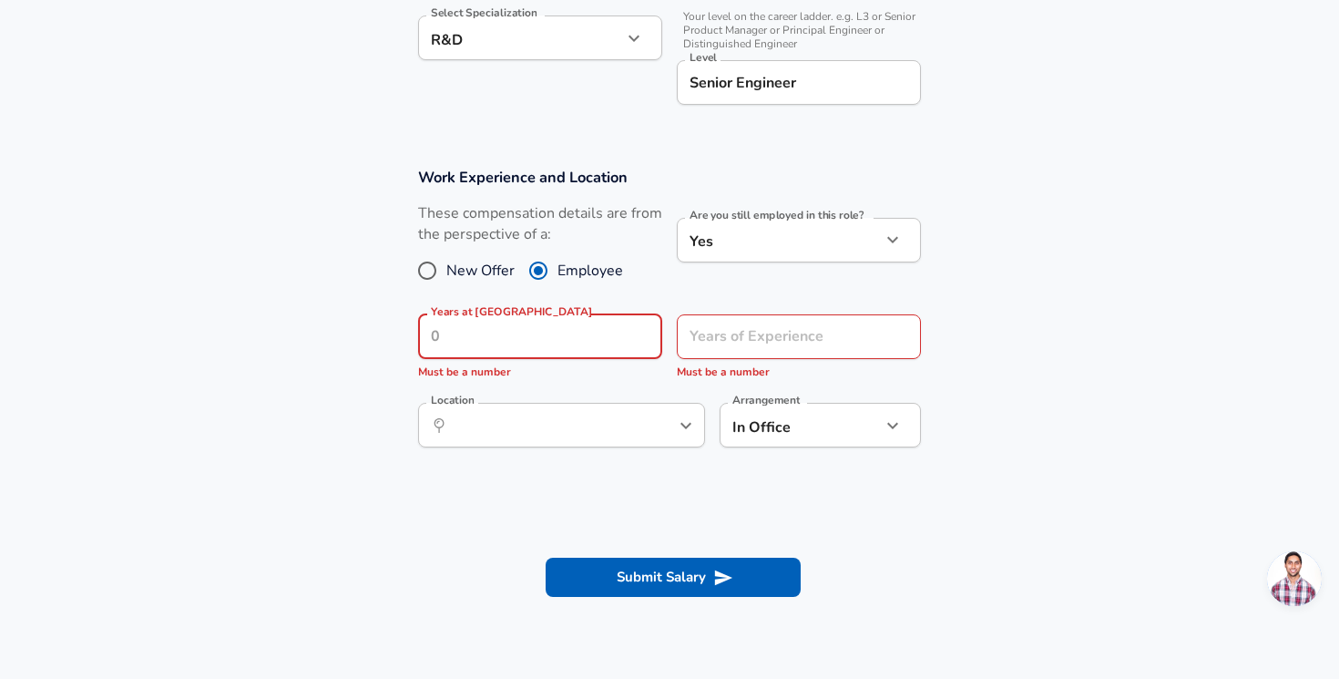
click at [613, 381] on div "Years at GUC Years at GUC Must be a number" at bounding box center [533, 344] width 259 height 89
click at [598, 340] on input "Years at GUC" at bounding box center [520, 336] width 204 height 45
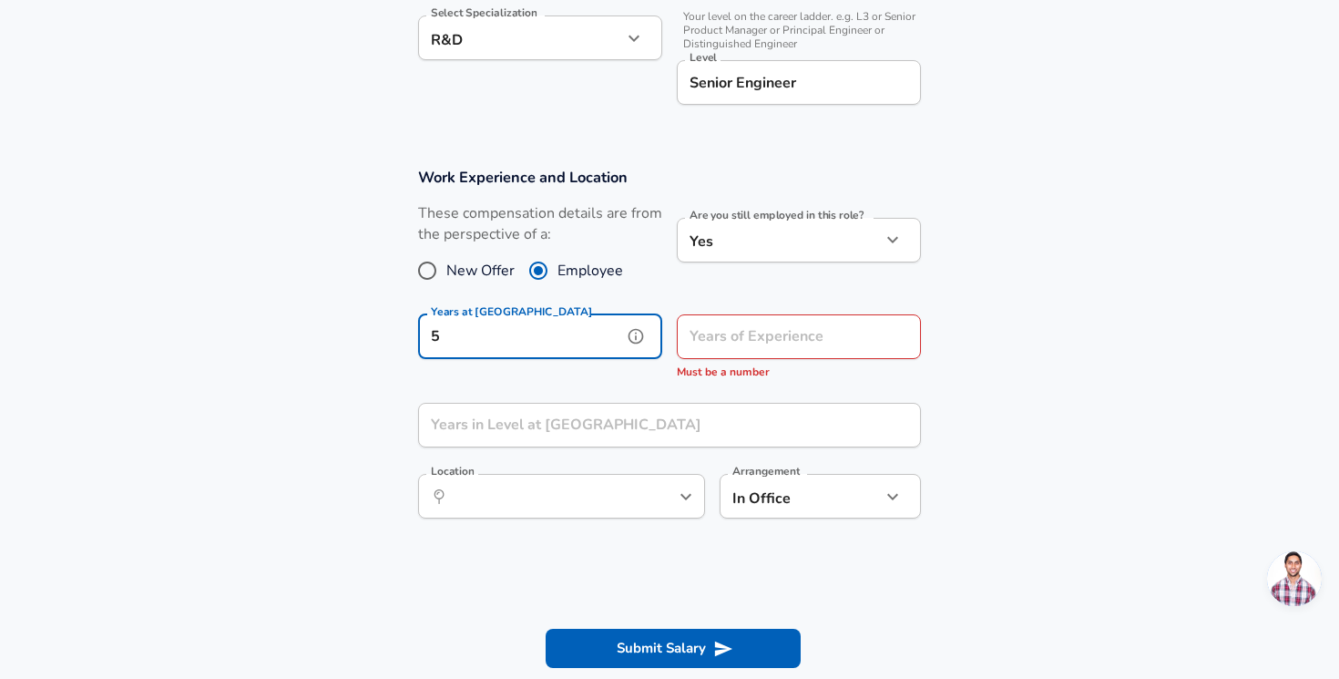
type input "5"
click at [750, 325] on input "Years of Experience" at bounding box center [779, 336] width 204 height 45
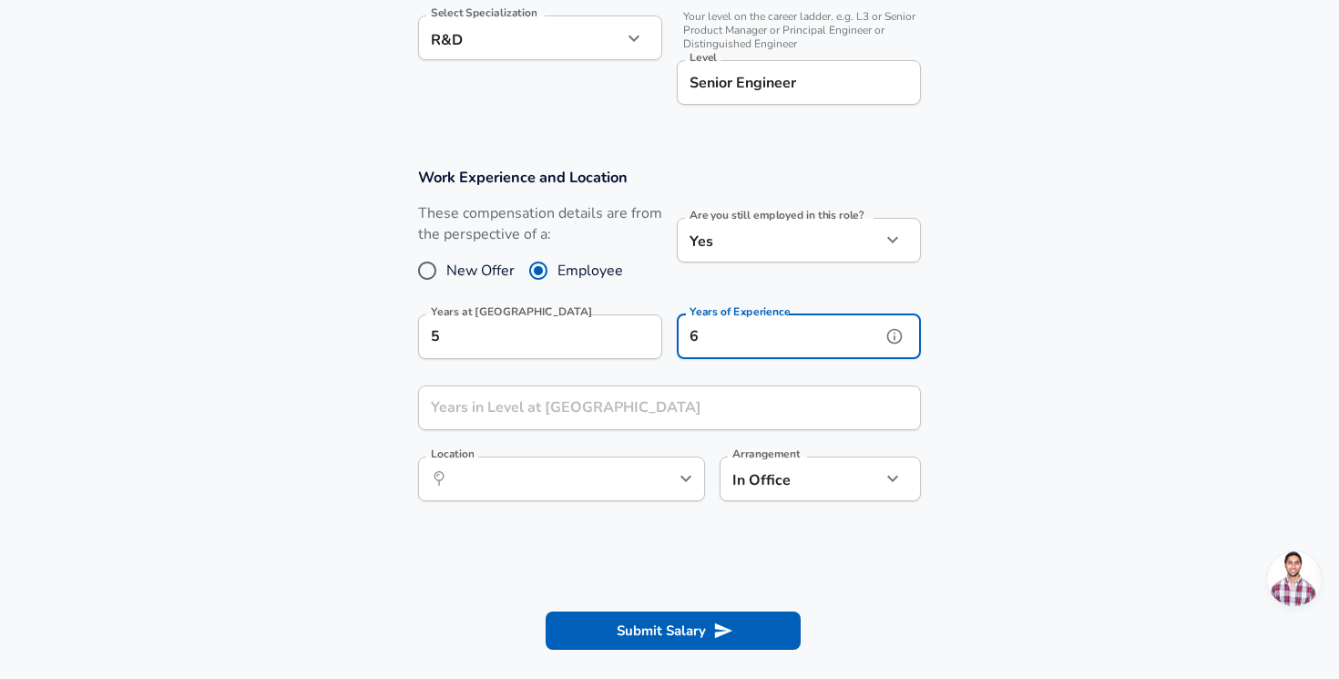
type input "6"
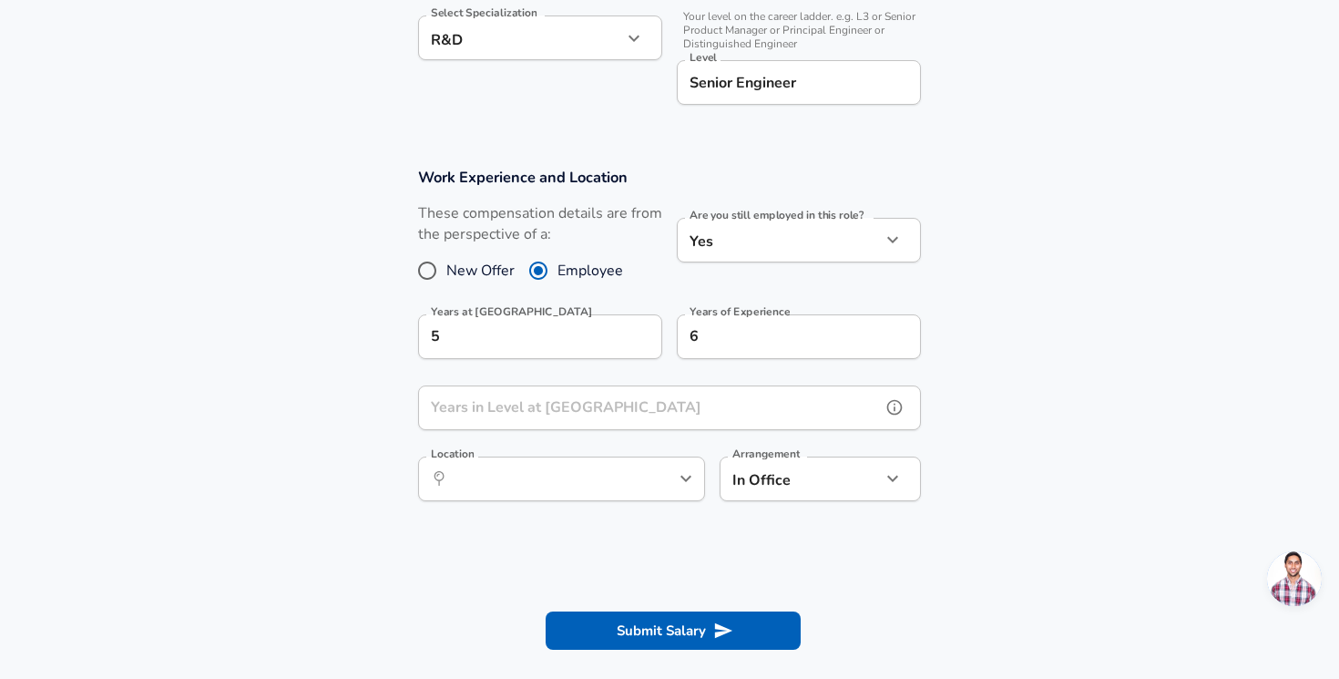
click at [674, 393] on input "Years in Level at GUC" at bounding box center [649, 407] width 463 height 45
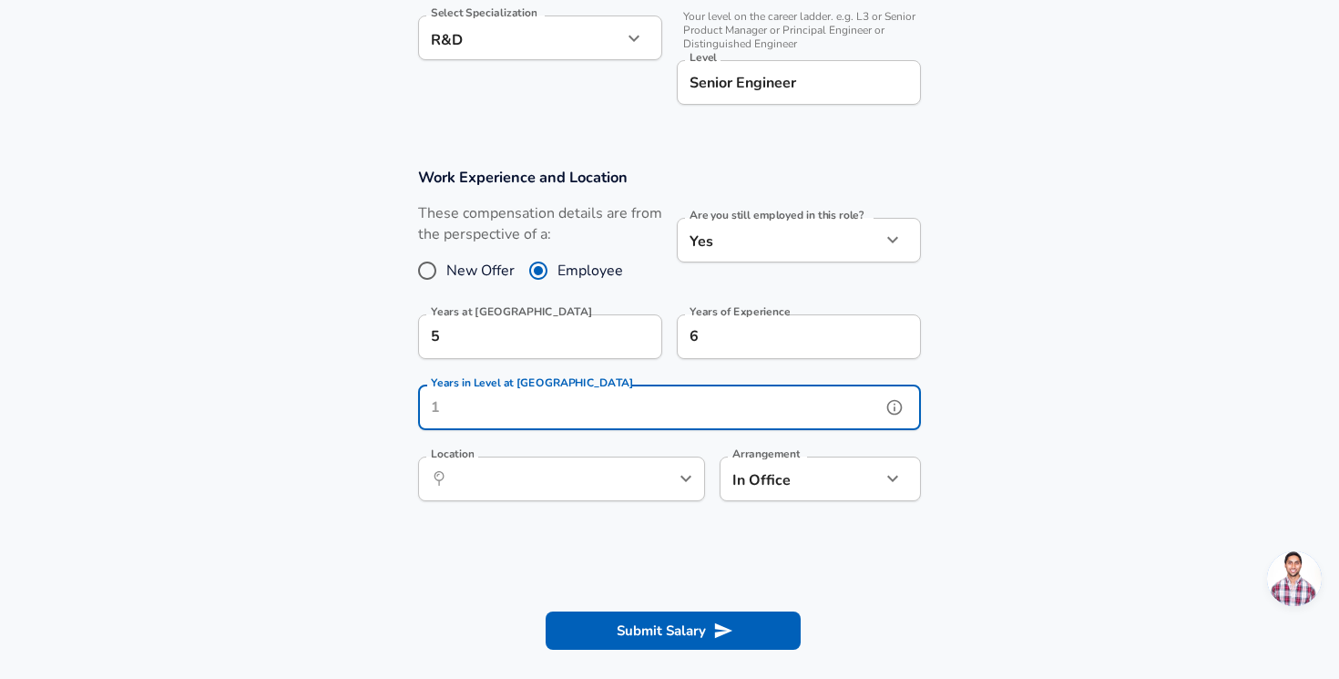
click at [676, 406] on input "Years in Level at GUC" at bounding box center [649, 407] width 463 height 45
type input "3"
click at [623, 487] on input "Location" at bounding box center [541, 479] width 187 height 28
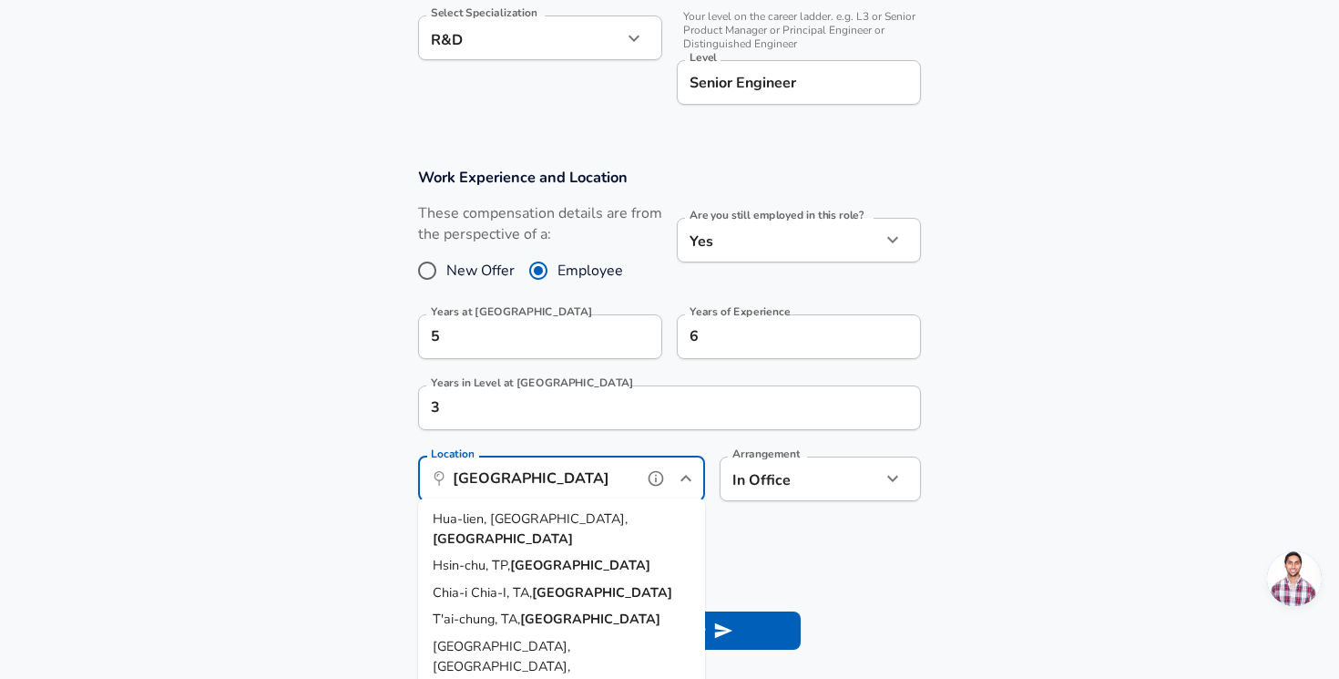
scroll to position [0, 0]
click at [541, 556] on strong "Taiwan" at bounding box center [580, 565] width 140 height 18
type input "Hsin-chu, TP, Taiwan"
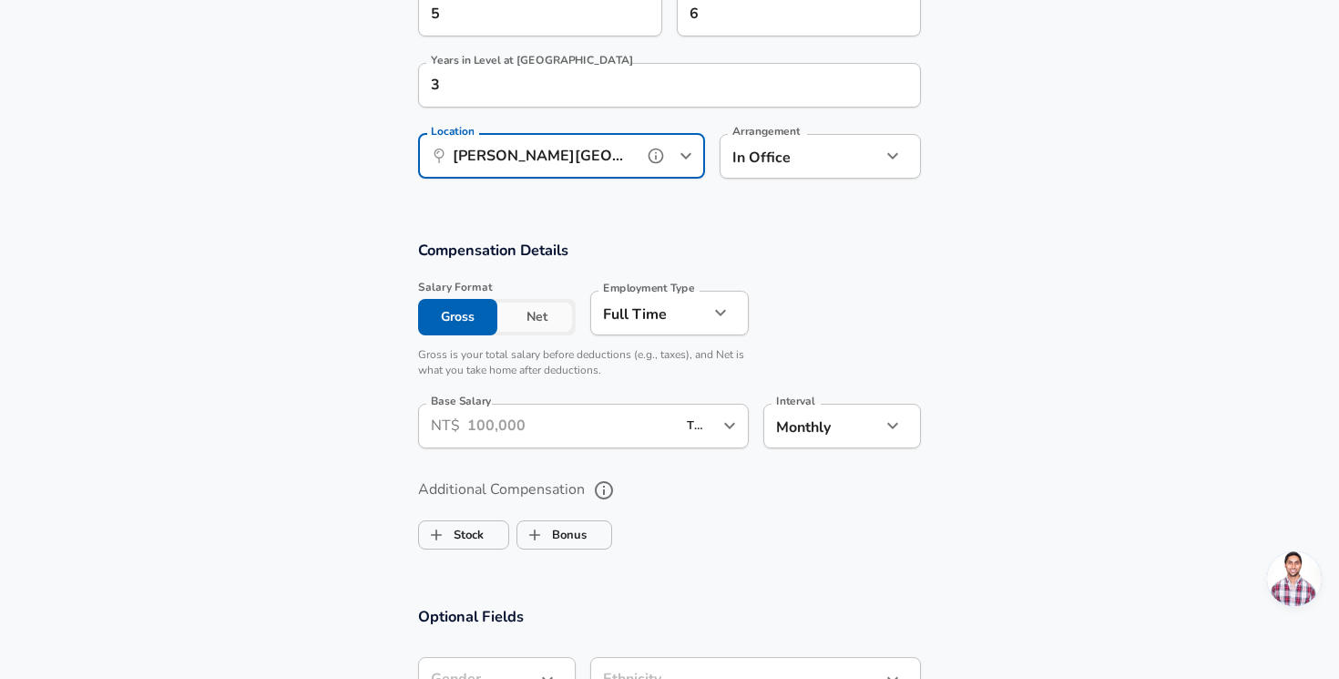
scroll to position [987, 0]
click at [558, 318] on button "Net" at bounding box center [537, 316] width 79 height 36
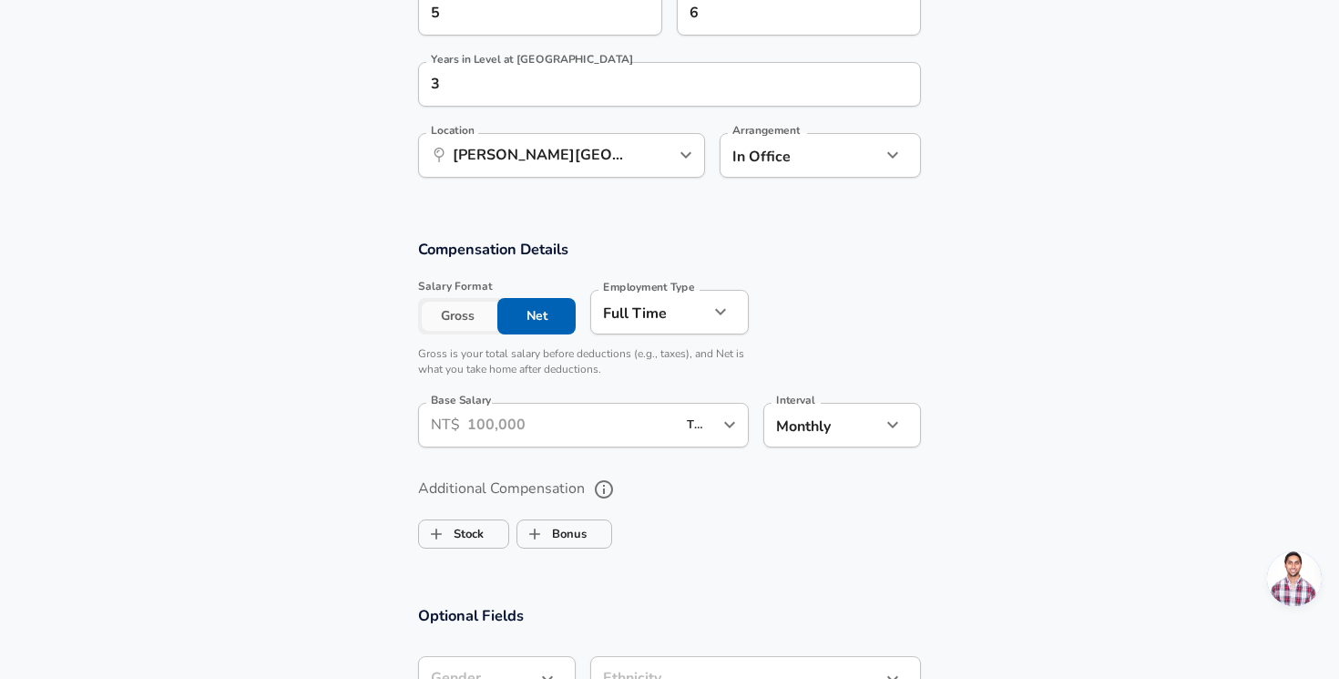
click at [445, 313] on button "Gross" at bounding box center [457, 316] width 79 height 36
click at [578, 421] on input "Base Salary" at bounding box center [571, 425] width 209 height 45
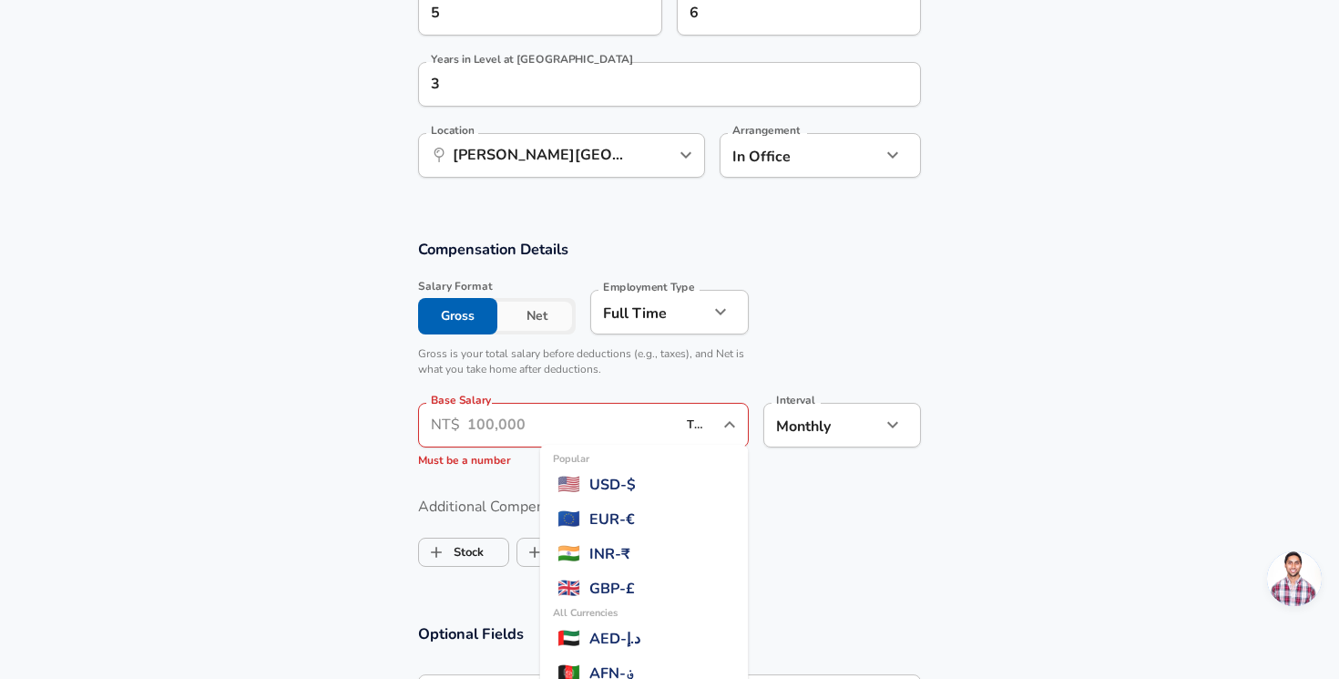
click at [696, 422] on input "TWD" at bounding box center [700, 425] width 36 height 28
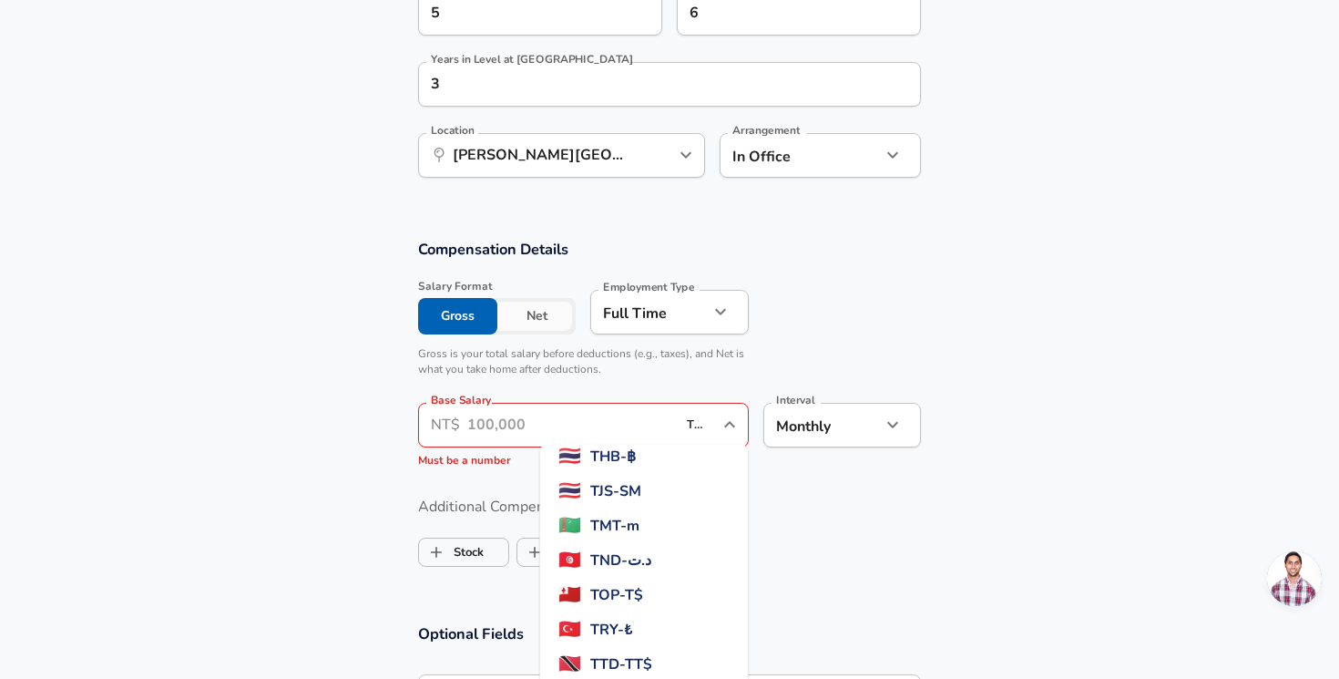
click at [663, 425] on input "Base Salary" at bounding box center [571, 425] width 209 height 45
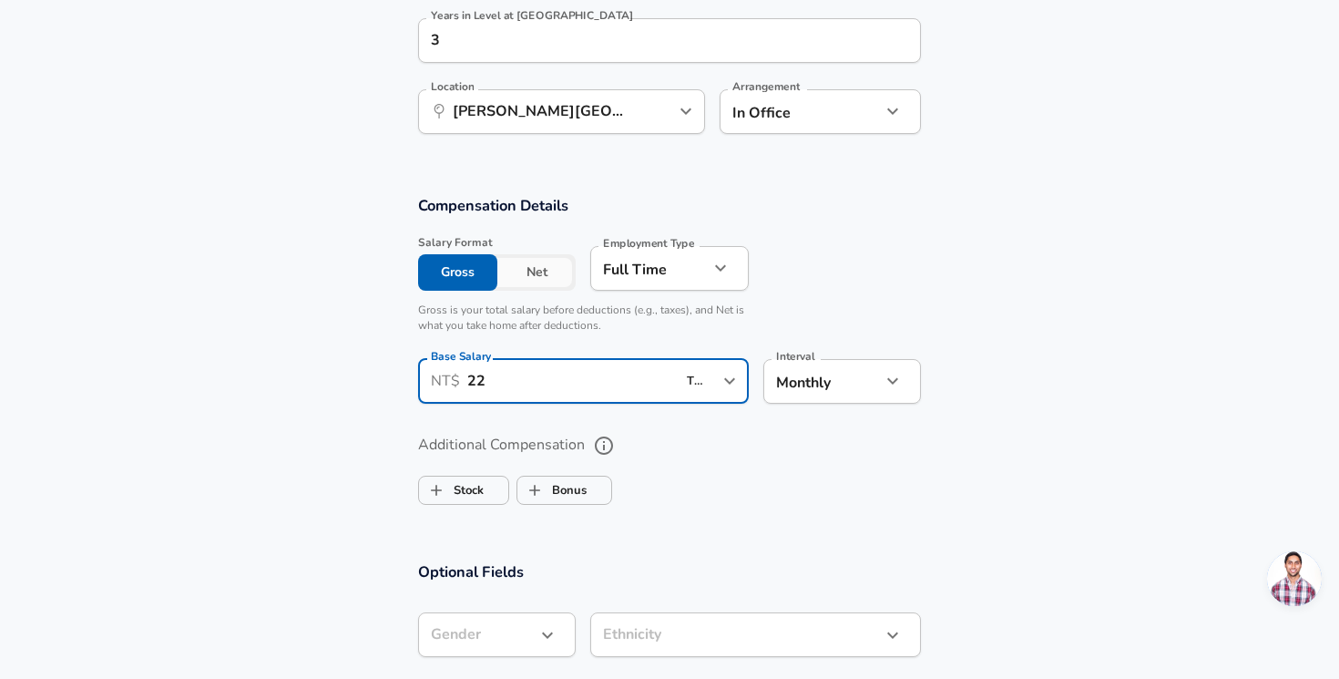
scroll to position [1031, 0]
type input "2"
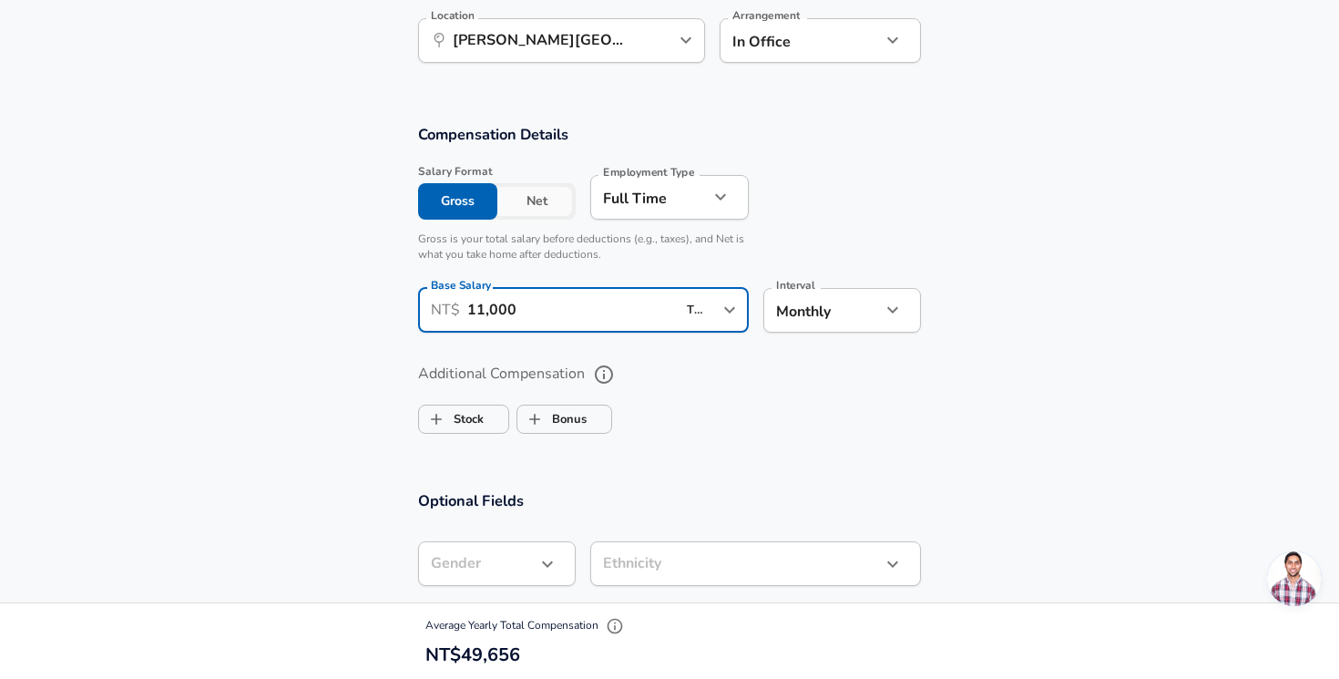
scroll to position [1103, 0]
type input "110,000"
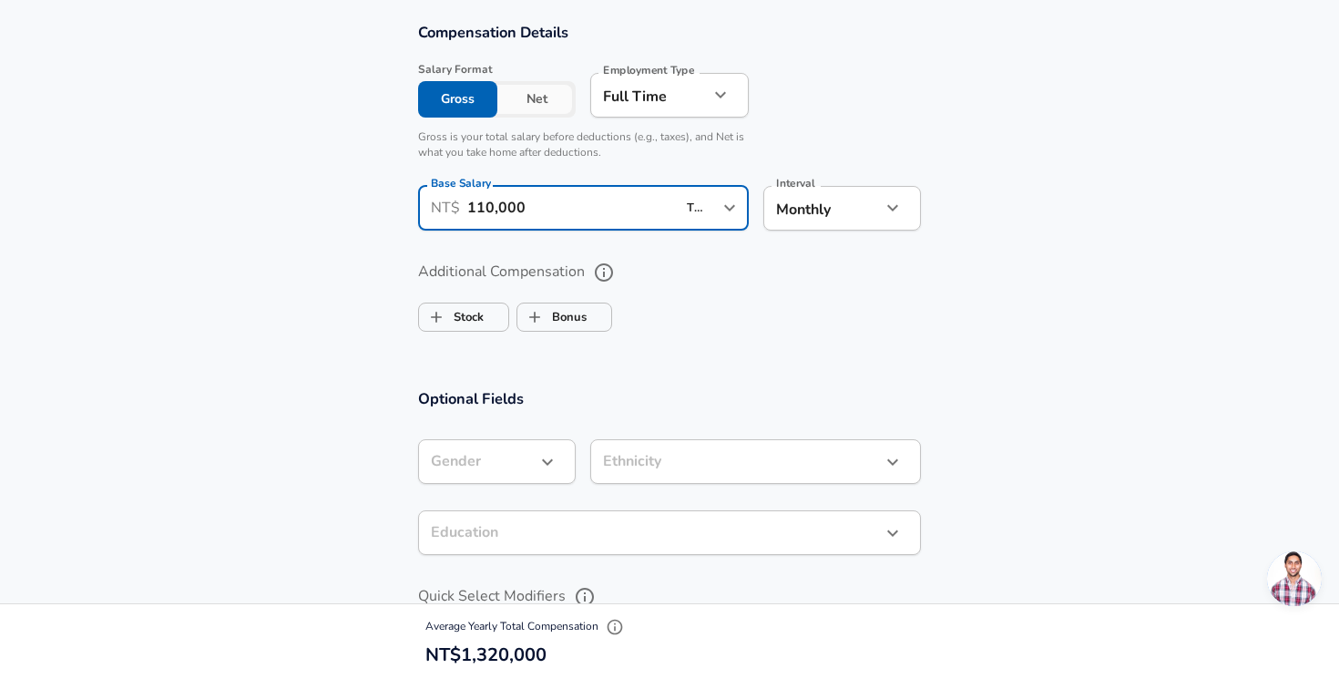
scroll to position [1204, 0]
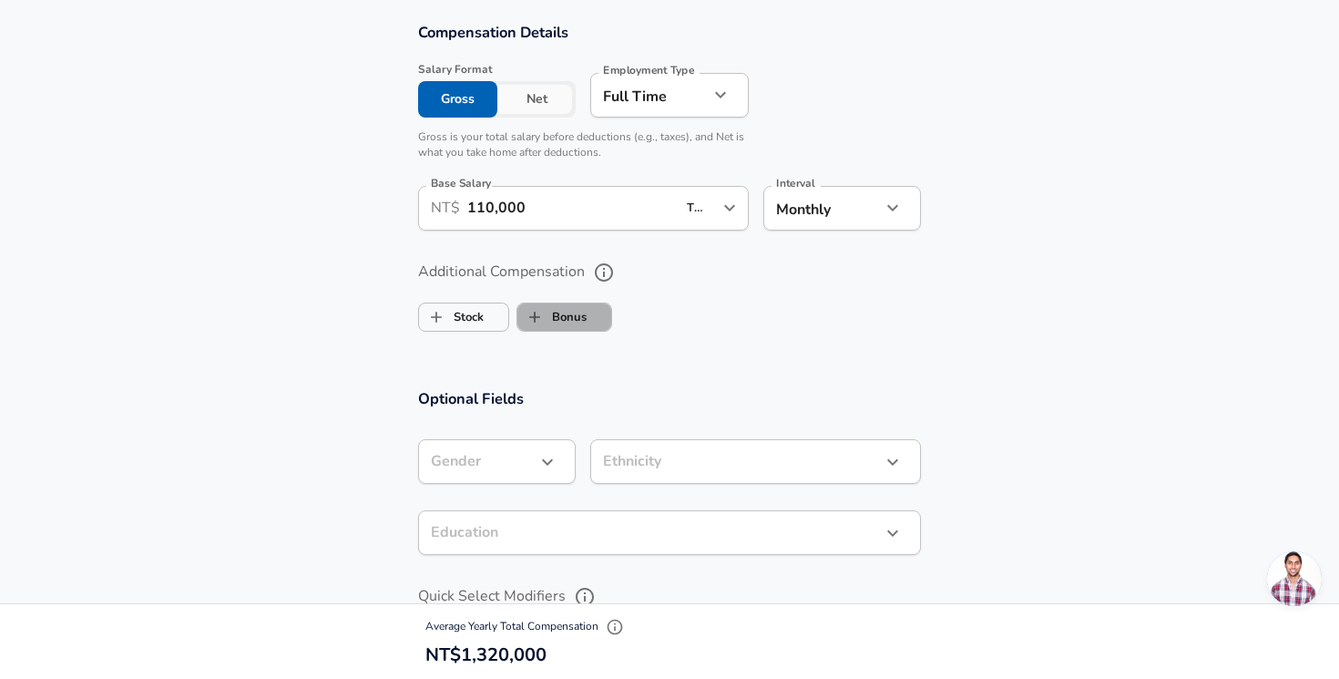
click at [590, 315] on span "Bonus" at bounding box center [565, 317] width 94 height 35
checkbox input "true"
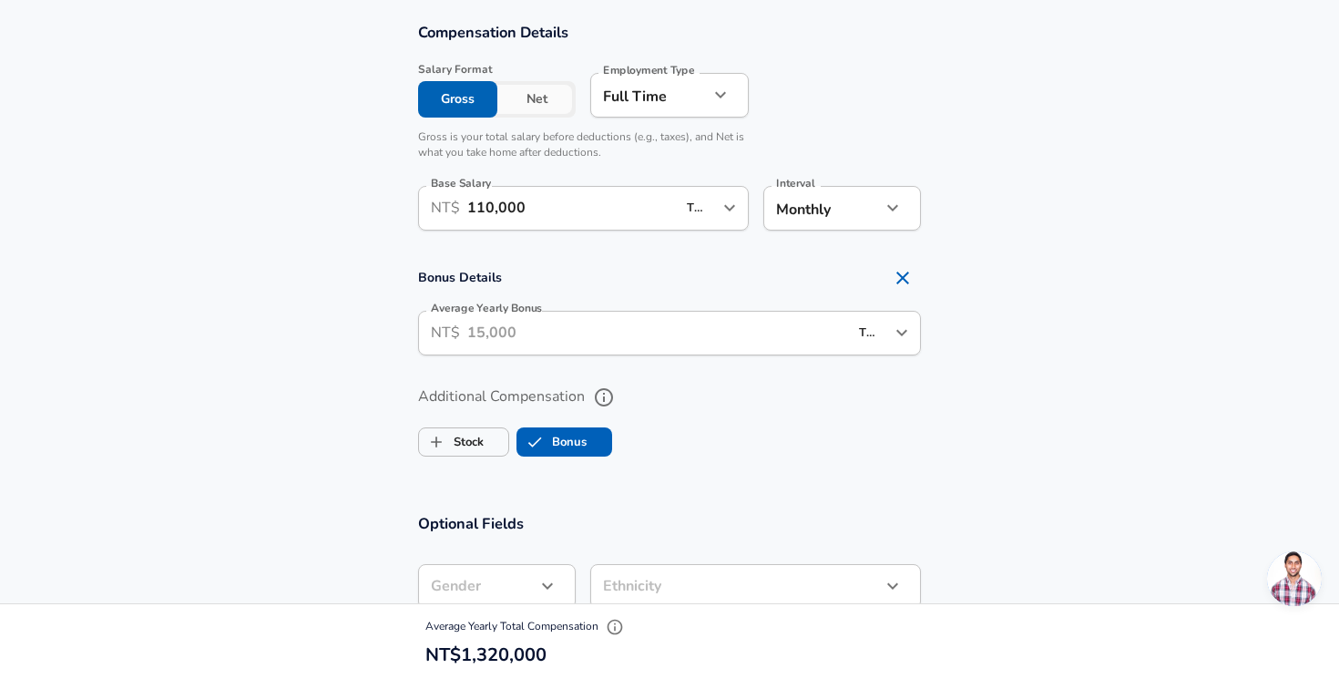
click at [549, 327] on input "Average Yearly Bonus" at bounding box center [657, 333] width 381 height 45
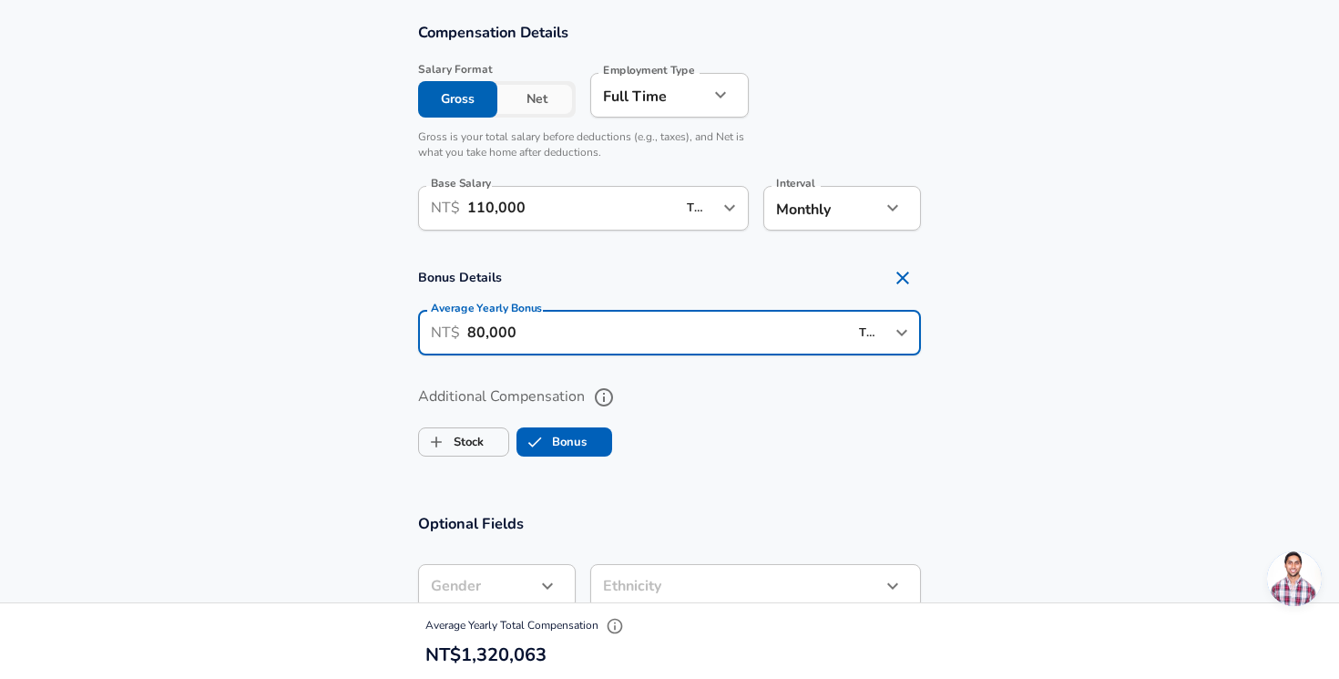
type input "800,000"
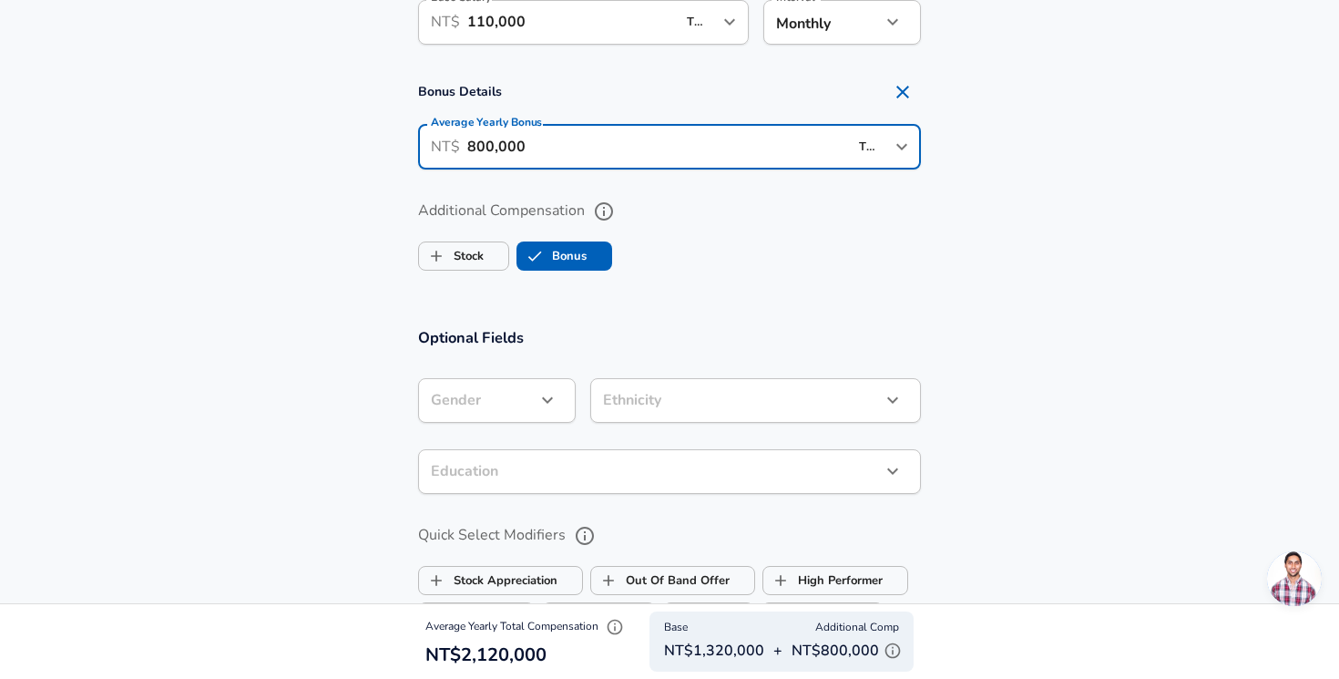
scroll to position [1435, 0]
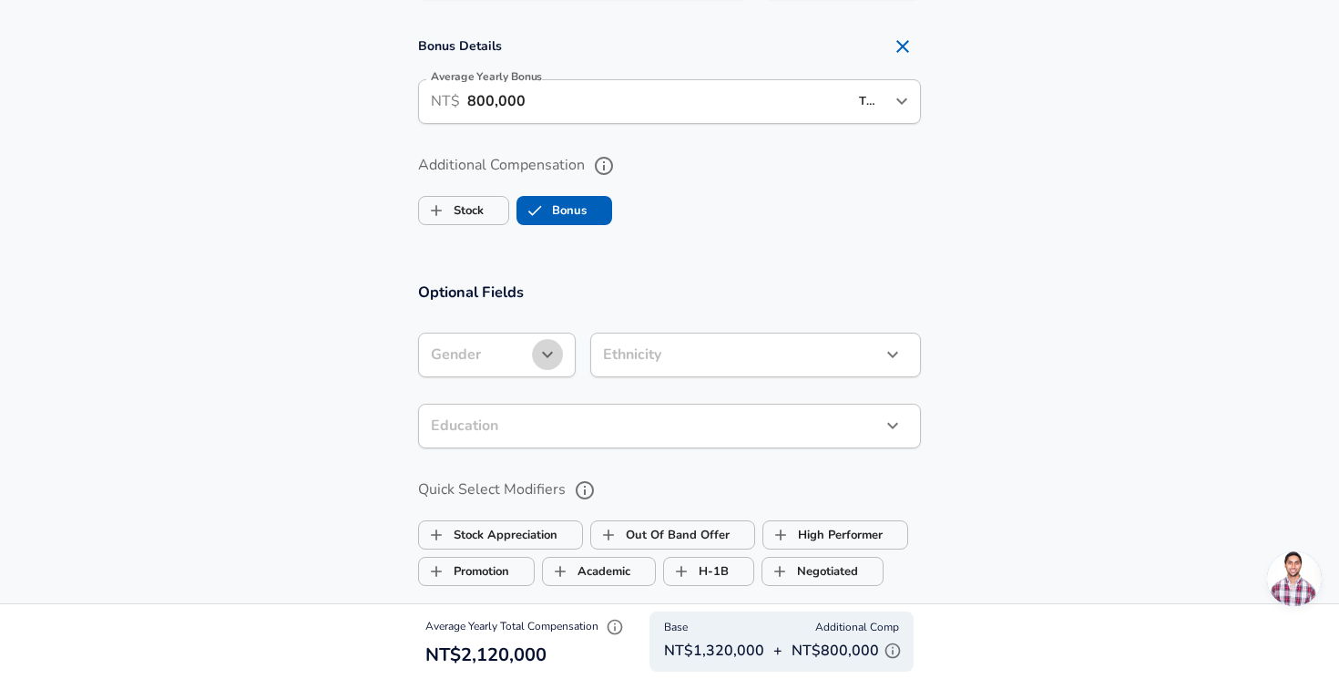
click at [550, 352] on icon "button" at bounding box center [547, 355] width 11 height 6
click at [520, 391] on li "Male" at bounding box center [506, 394] width 176 height 27
type input "male"
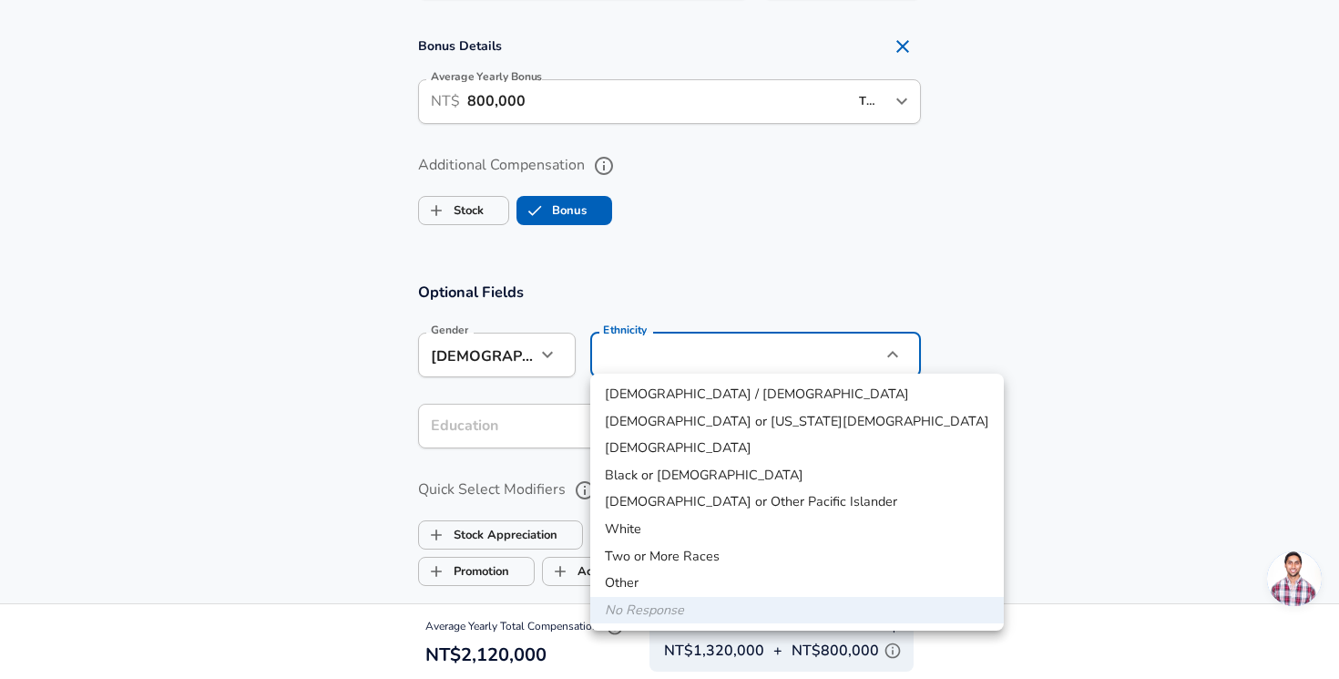
click at [647, 449] on li "Asian" at bounding box center [797, 448] width 414 height 27
type input "Asian"
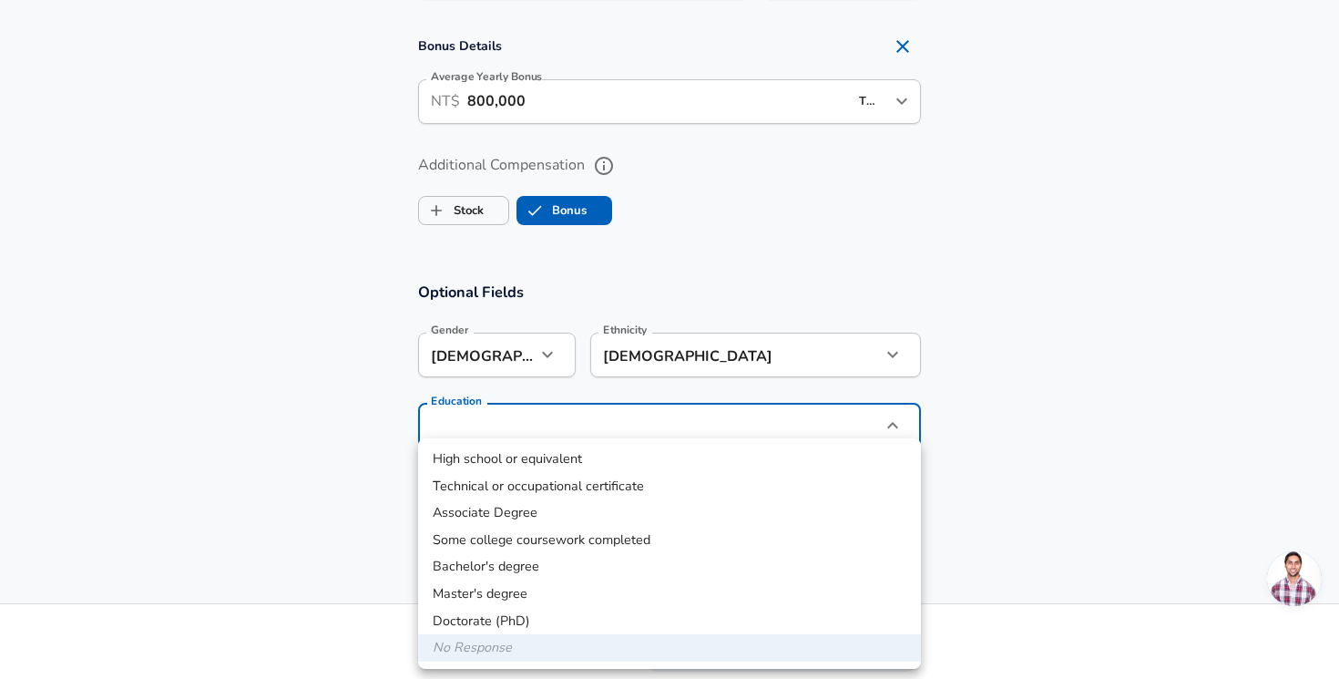
click at [556, 588] on li "Master's degree" at bounding box center [669, 593] width 503 height 27
type input "Masters degree"
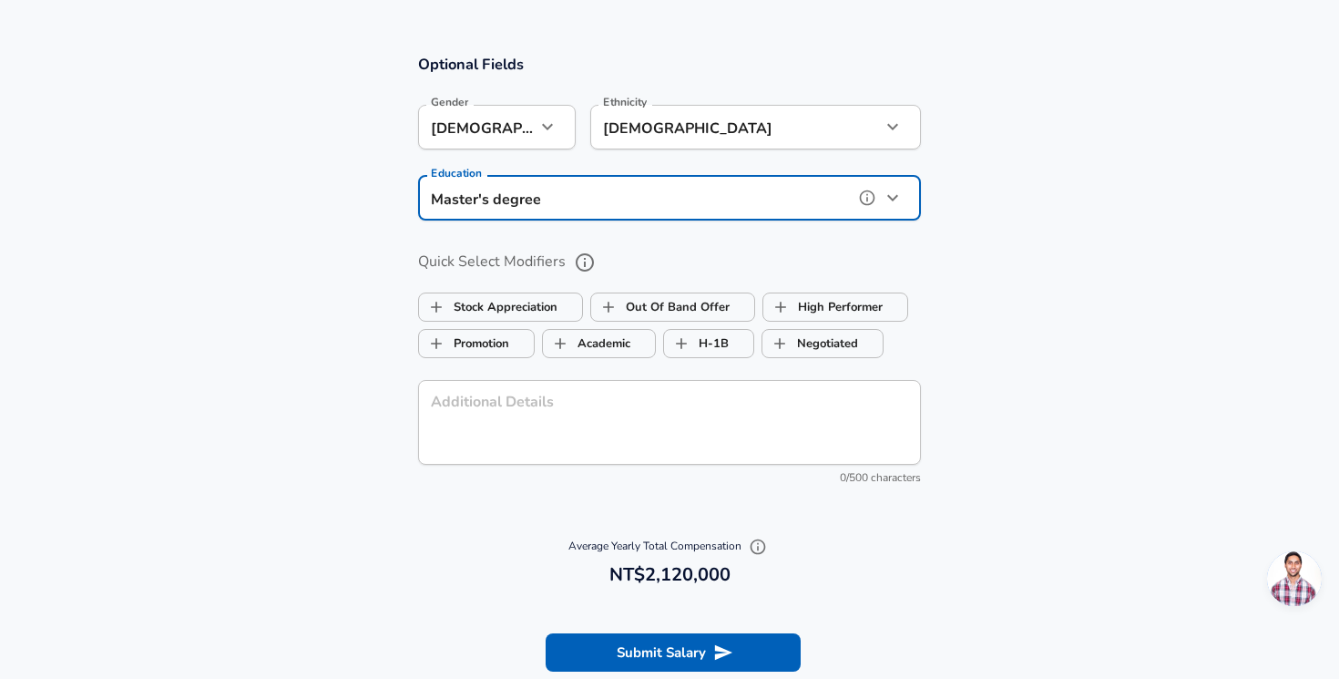
scroll to position [1667, 0]
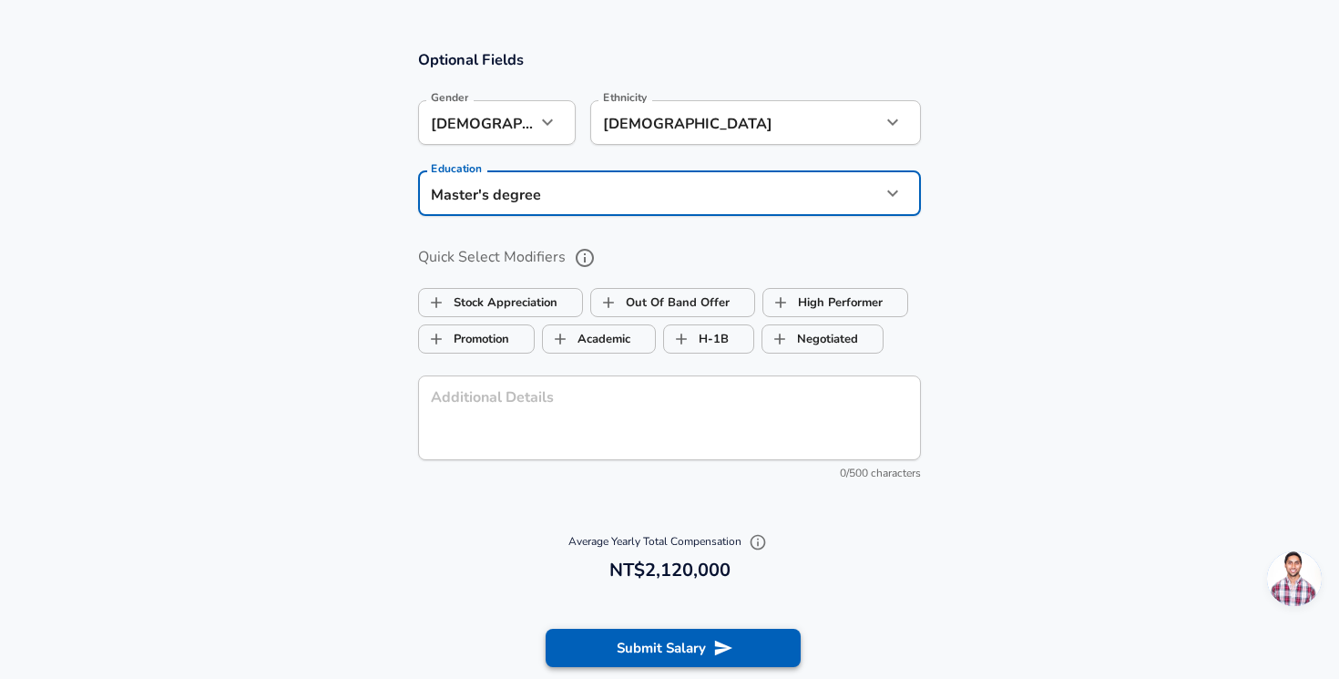
click at [670, 631] on button "Submit Salary" at bounding box center [673, 648] width 255 height 38
